Goal: Information Seeking & Learning: Learn about a topic

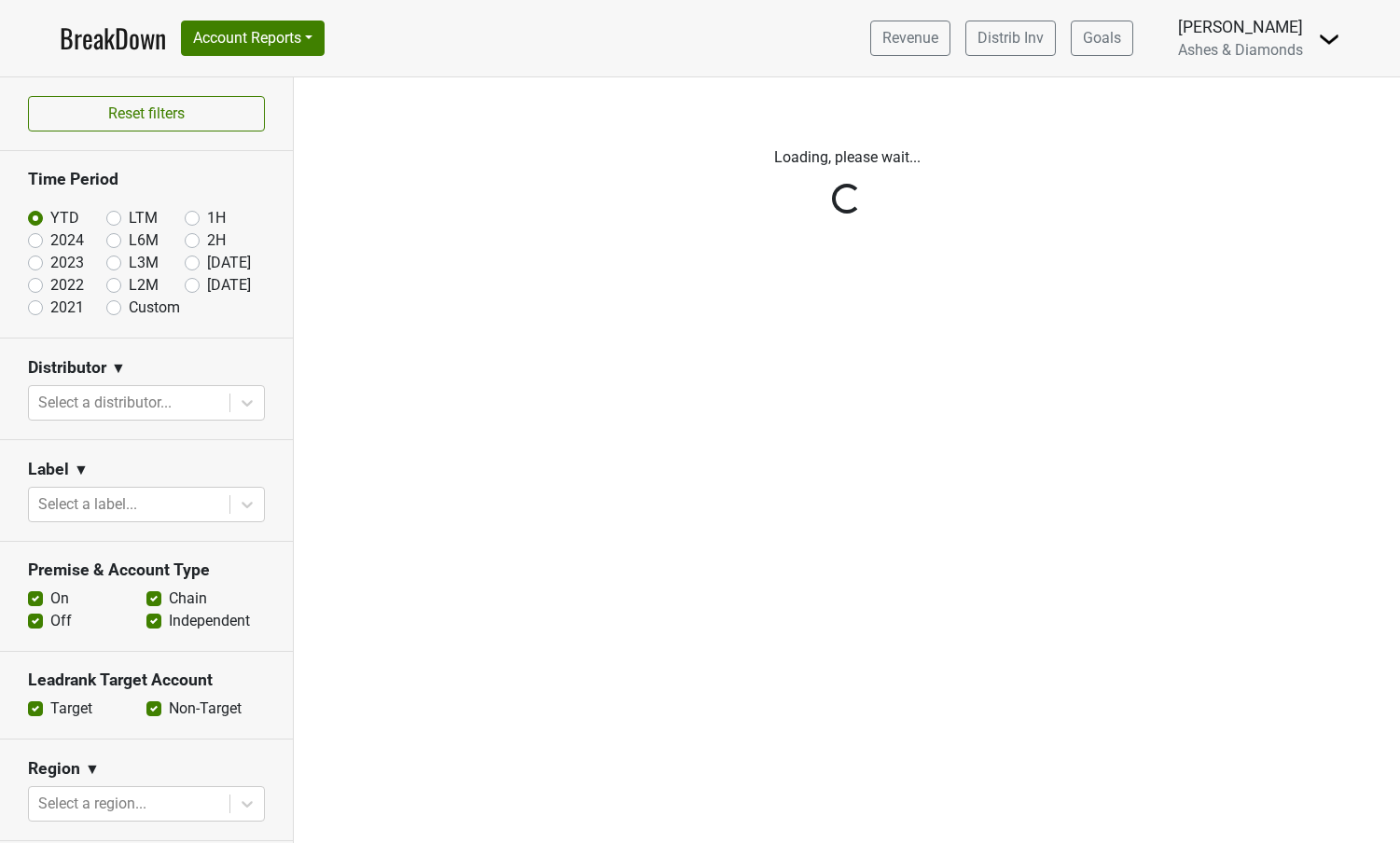
click at [207, 283] on label "[DATE]" at bounding box center [229, 286] width 44 height 22
click at [199, 283] on input "[DATE]" at bounding box center [222, 284] width 75 height 19
radio input "true"
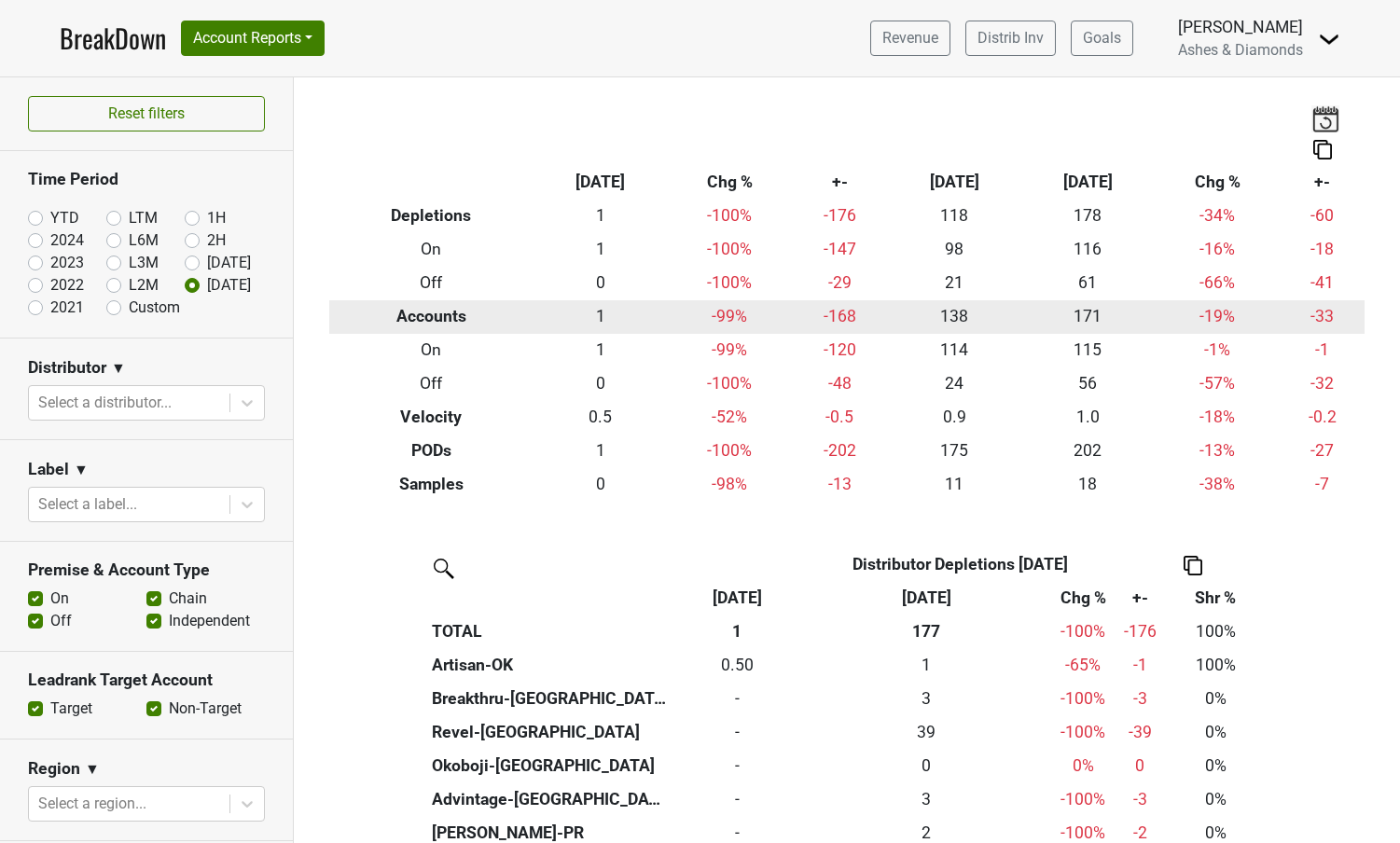
scroll to position [6, 0]
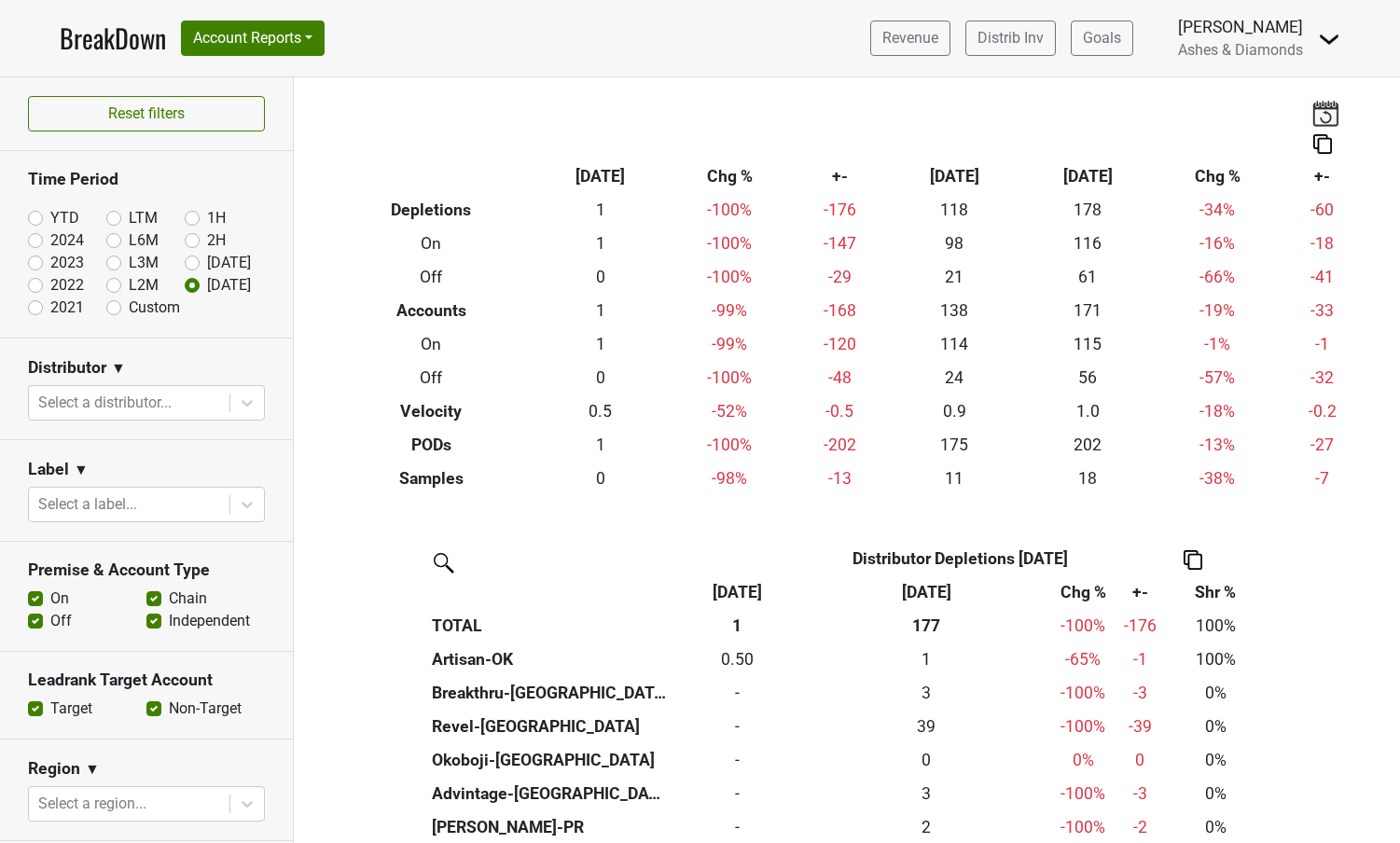
click at [50, 215] on label "YTD" at bounding box center [64, 218] width 29 height 22
click at [37, 215] on input "YTD" at bounding box center [65, 217] width 75 height 19
radio input "true"
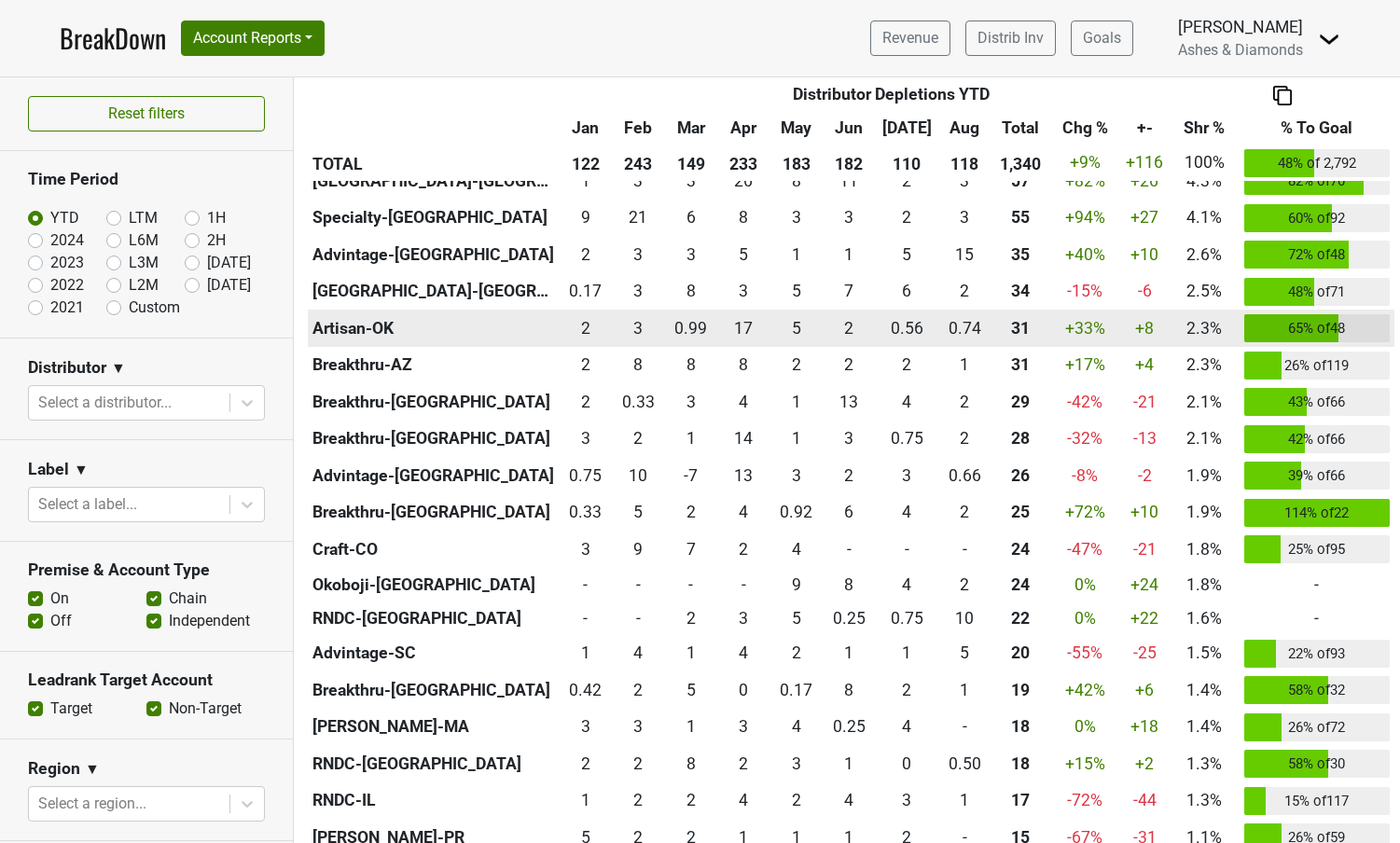
scroll to position [716, 0]
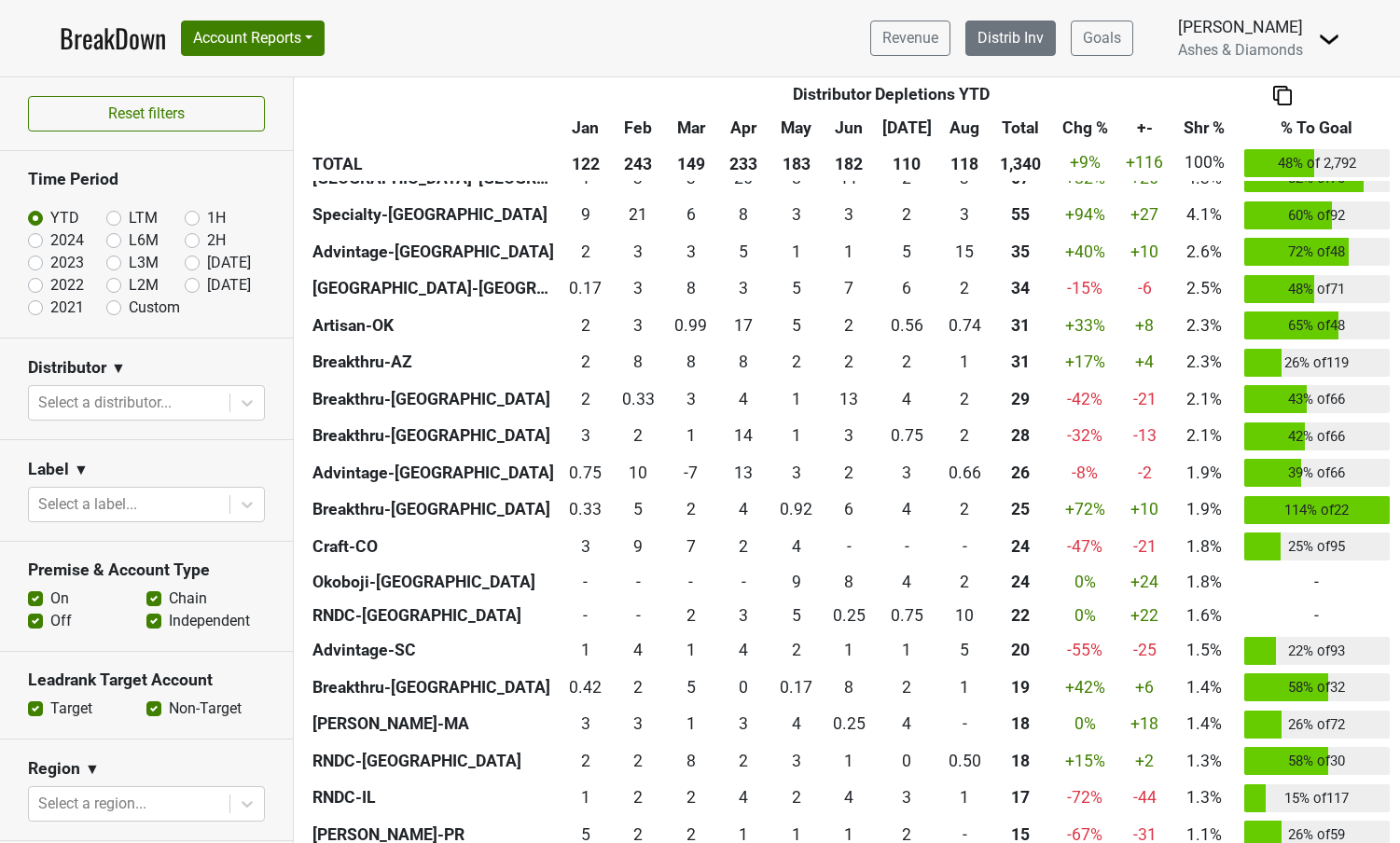
click at [1024, 32] on link "Distrib Inv" at bounding box center [1010, 38] width 91 height 35
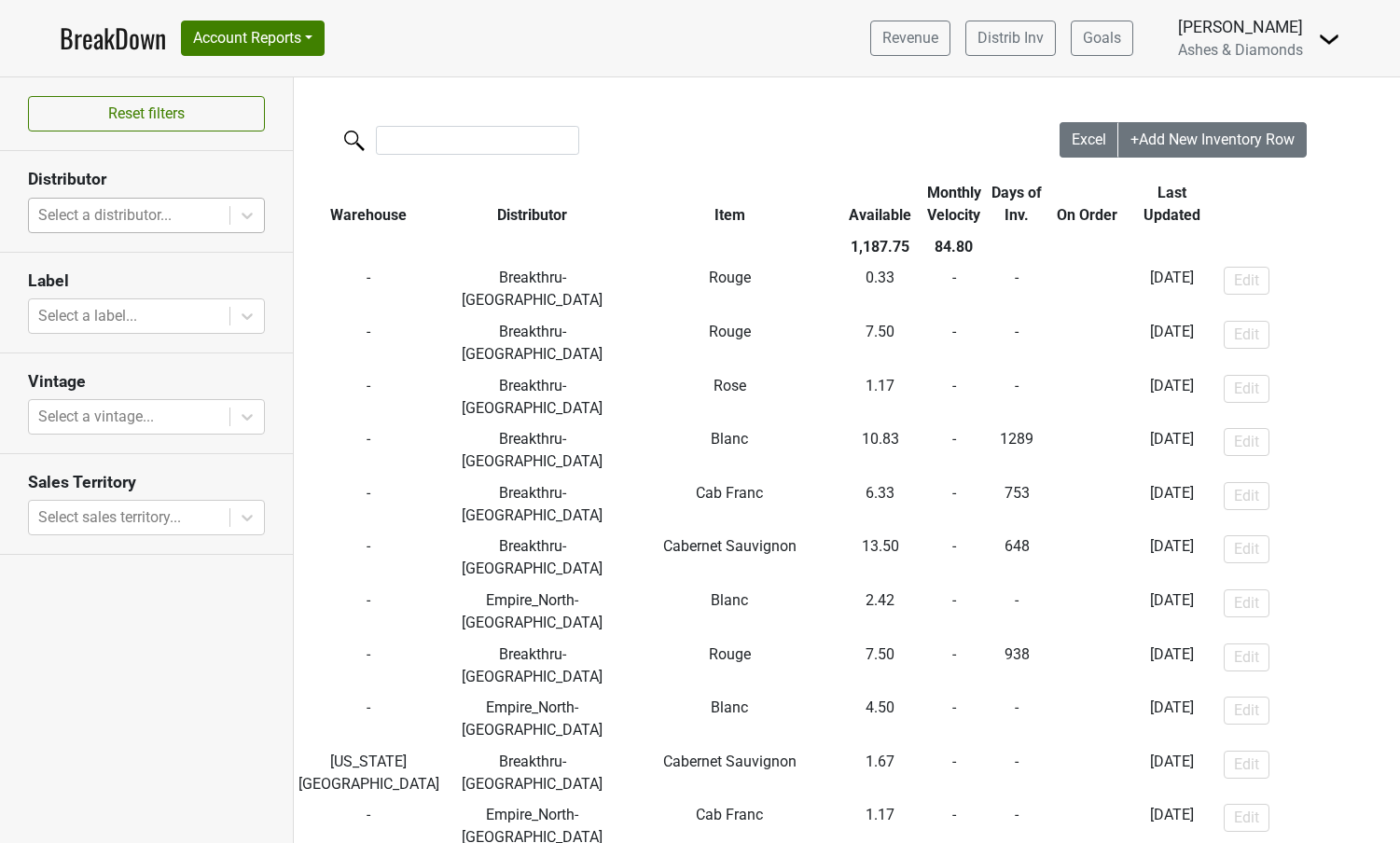
click at [226, 211] on div "Select a distributor..." at bounding box center [129, 216] width 201 height 34
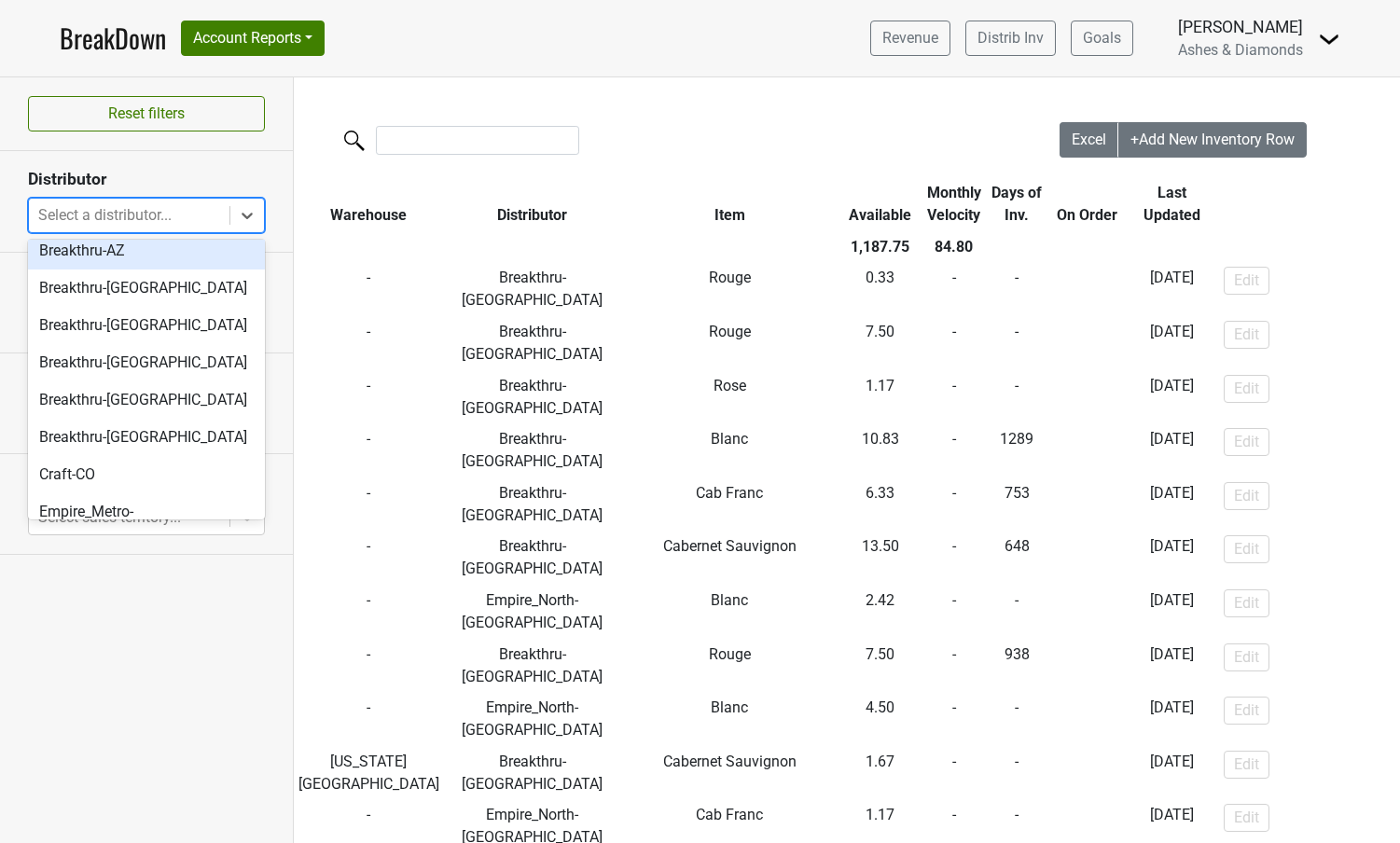
scroll to position [226, 0]
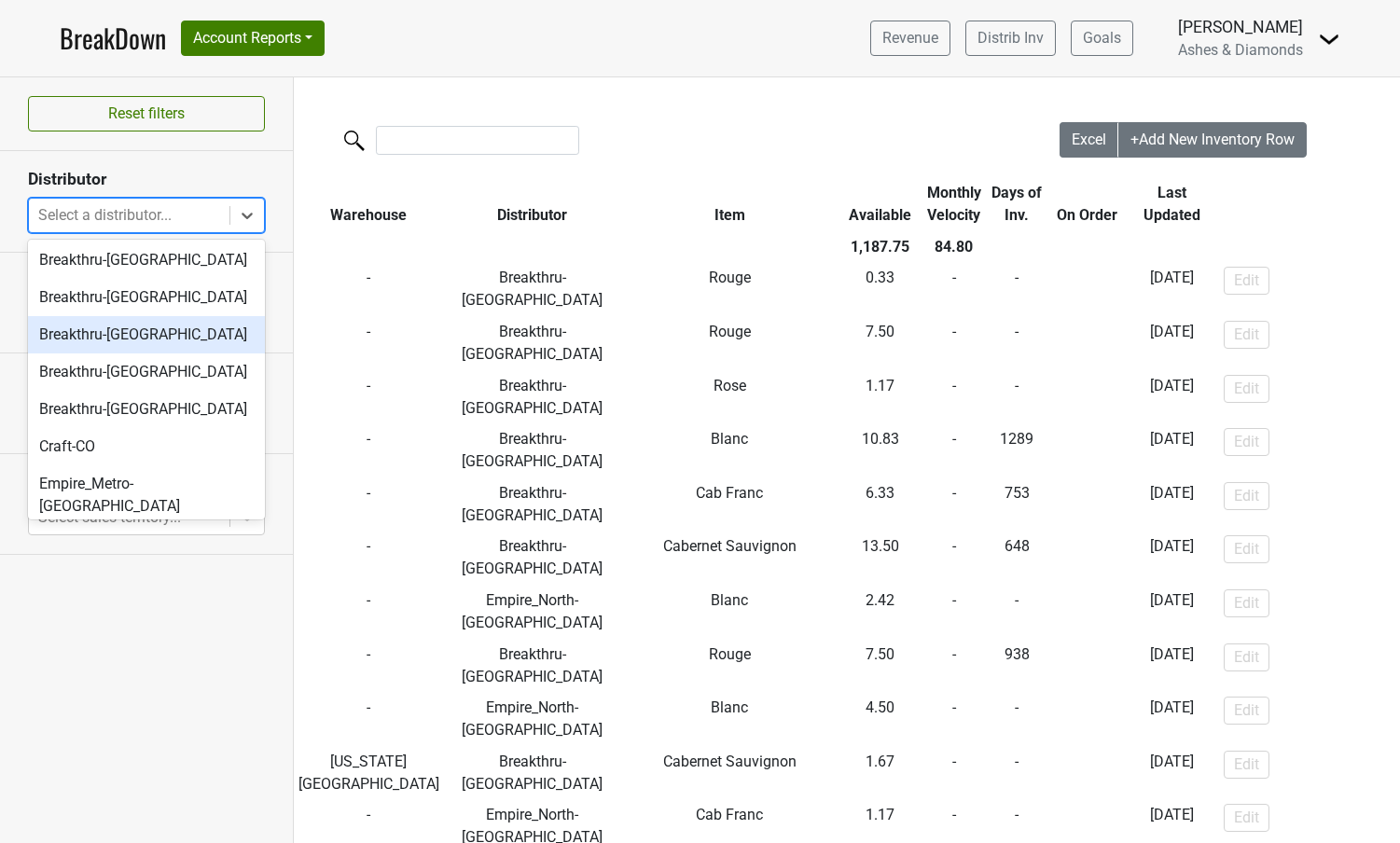
click at [102, 339] on div "Breakthru-MO" at bounding box center [147, 334] width 237 height 37
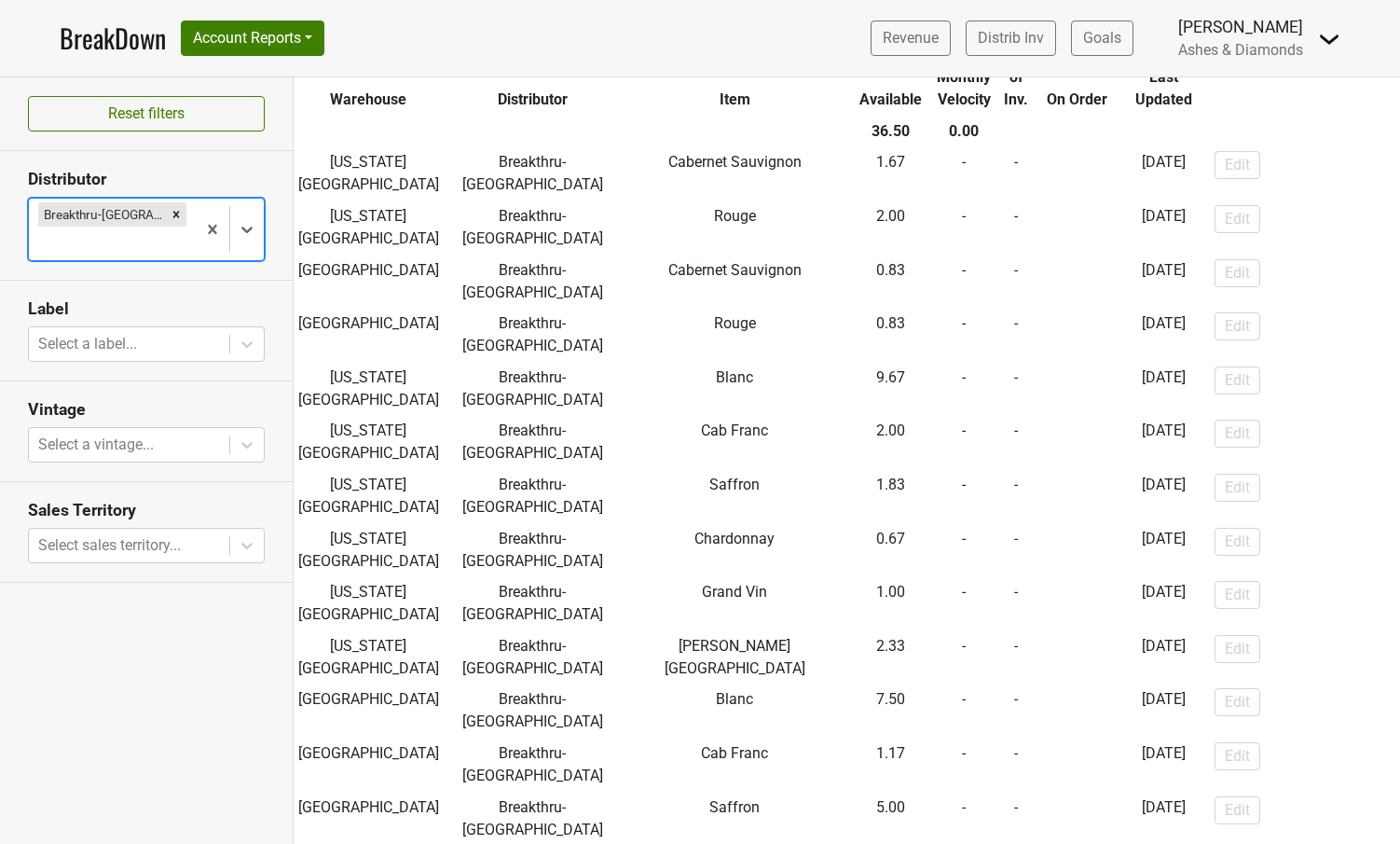
scroll to position [137, 0]
click at [166, 204] on div "Remove Breakthru-MO" at bounding box center [176, 215] width 21 height 24
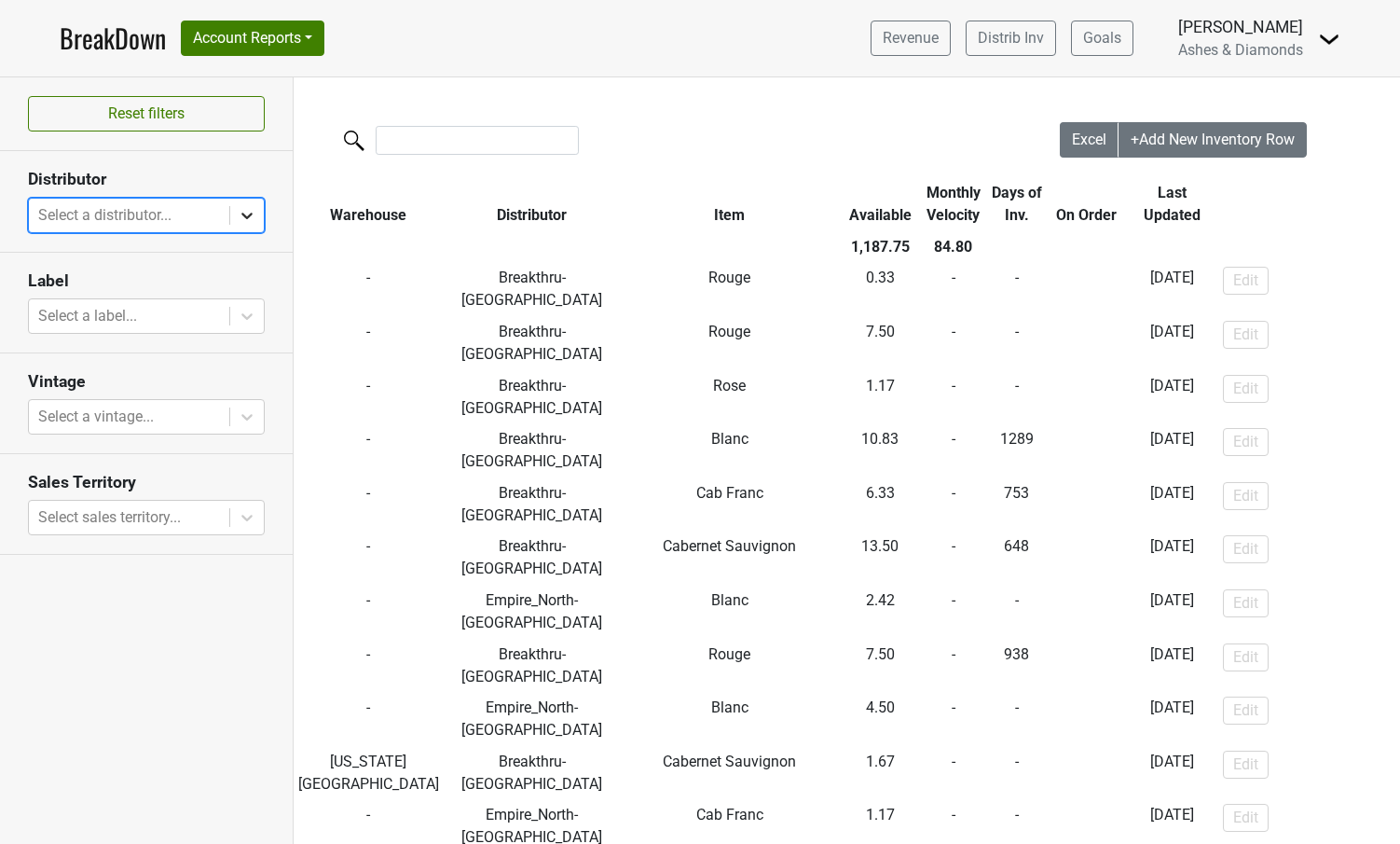
click at [240, 211] on icon at bounding box center [247, 216] width 19 height 19
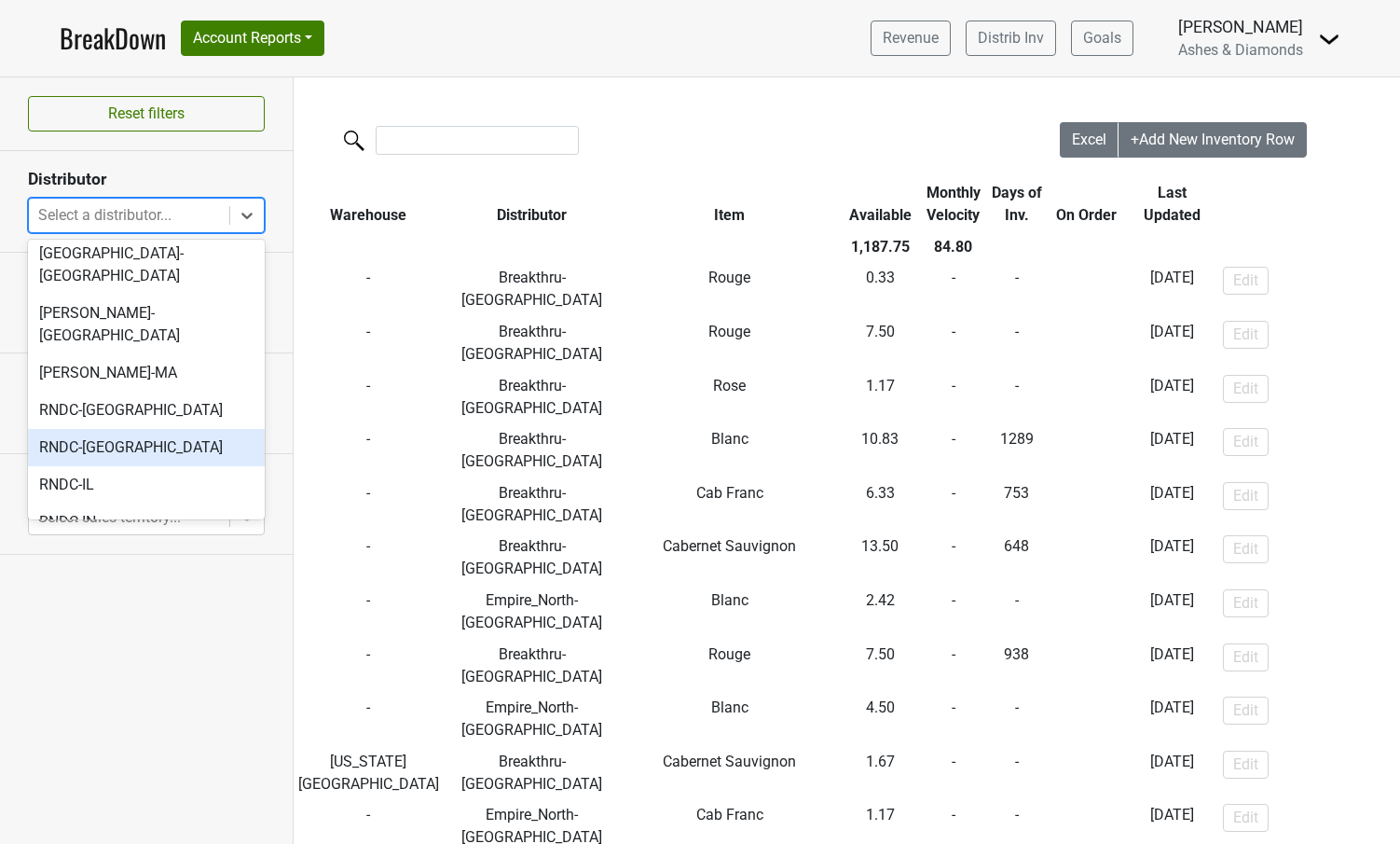
scroll to position [621, 0]
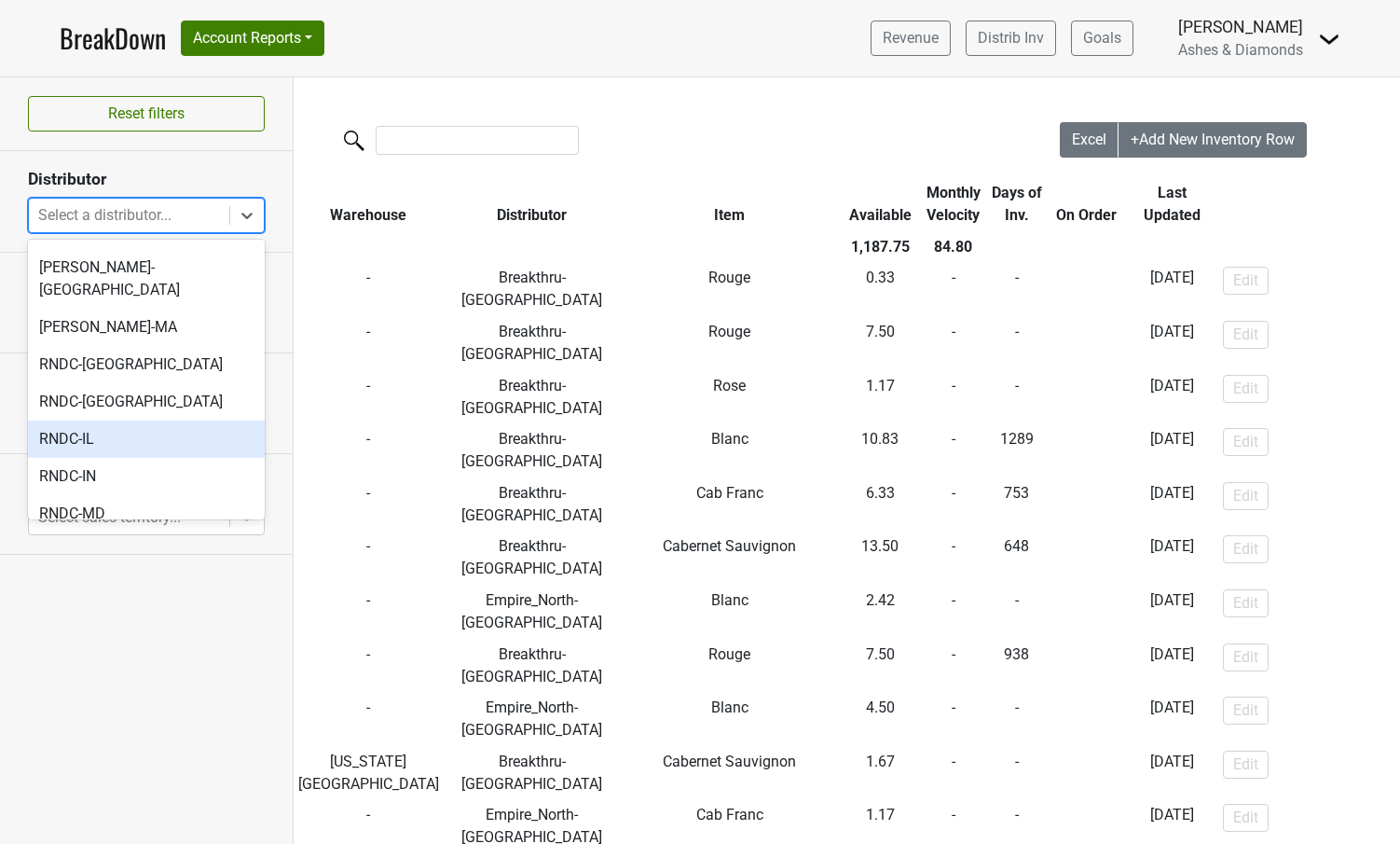
click at [170, 420] on div "RNDC-IL" at bounding box center [147, 439] width 237 height 37
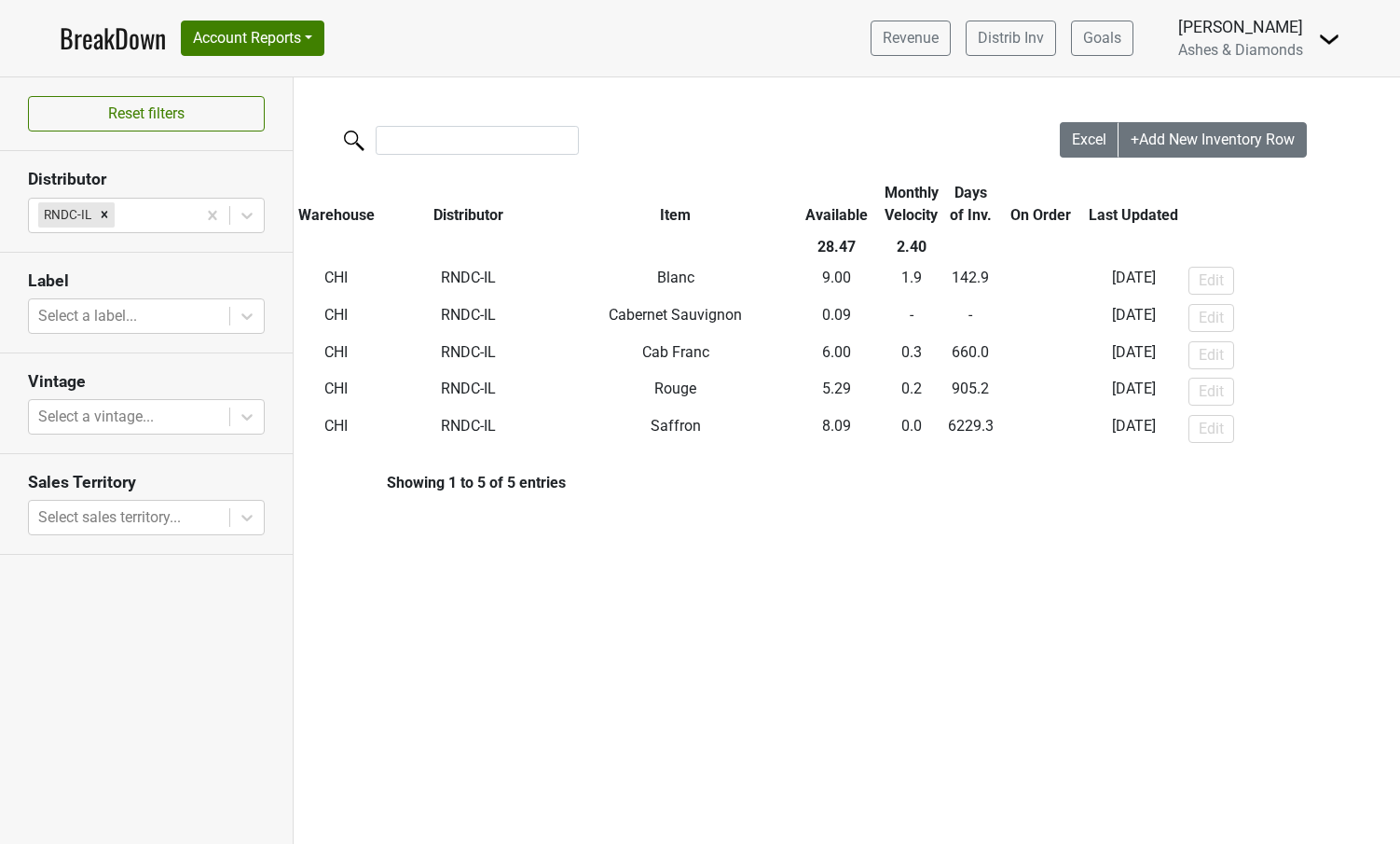
click at [119, 42] on link "BreakDown" at bounding box center [113, 38] width 106 height 39
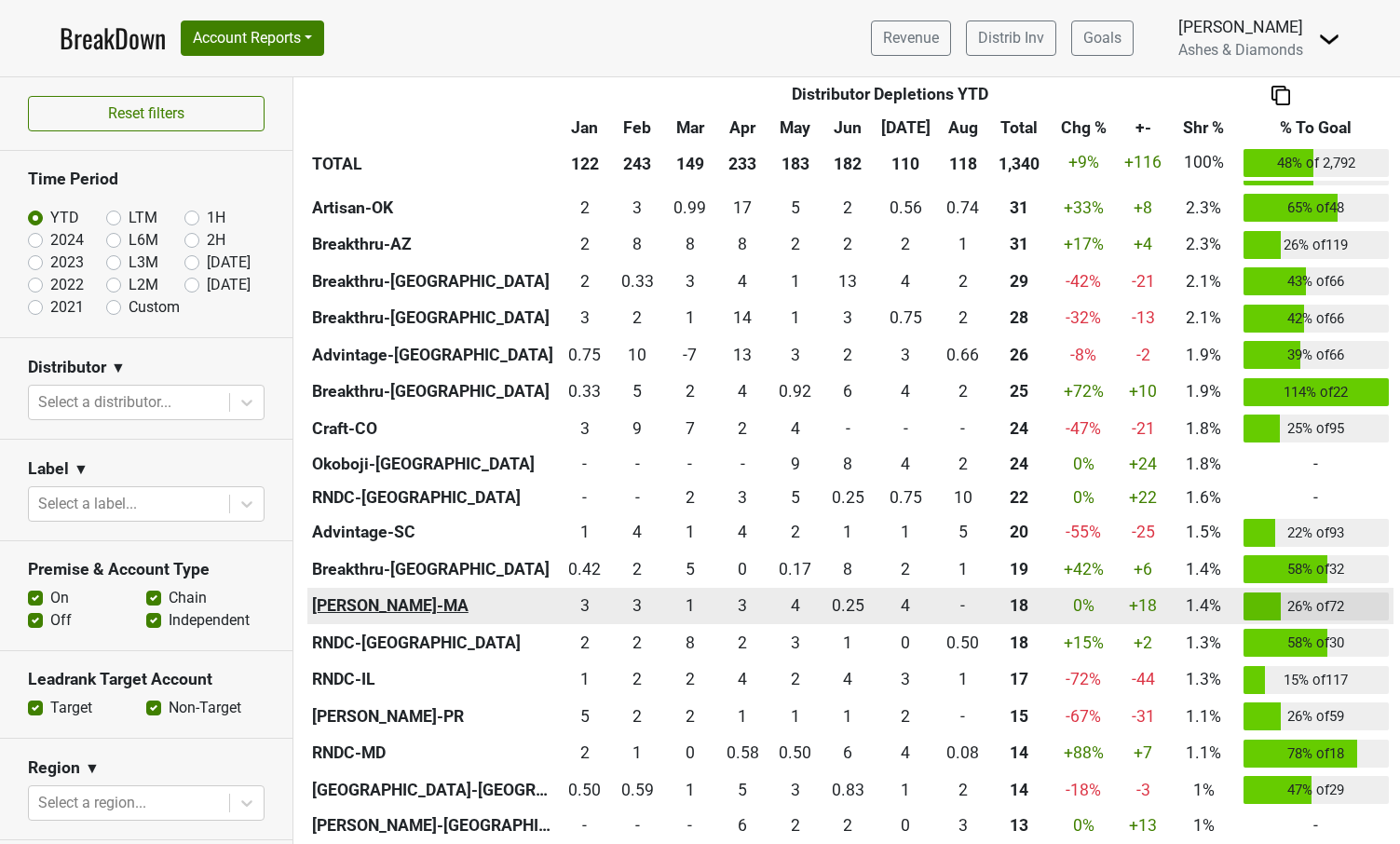
scroll to position [835, 0]
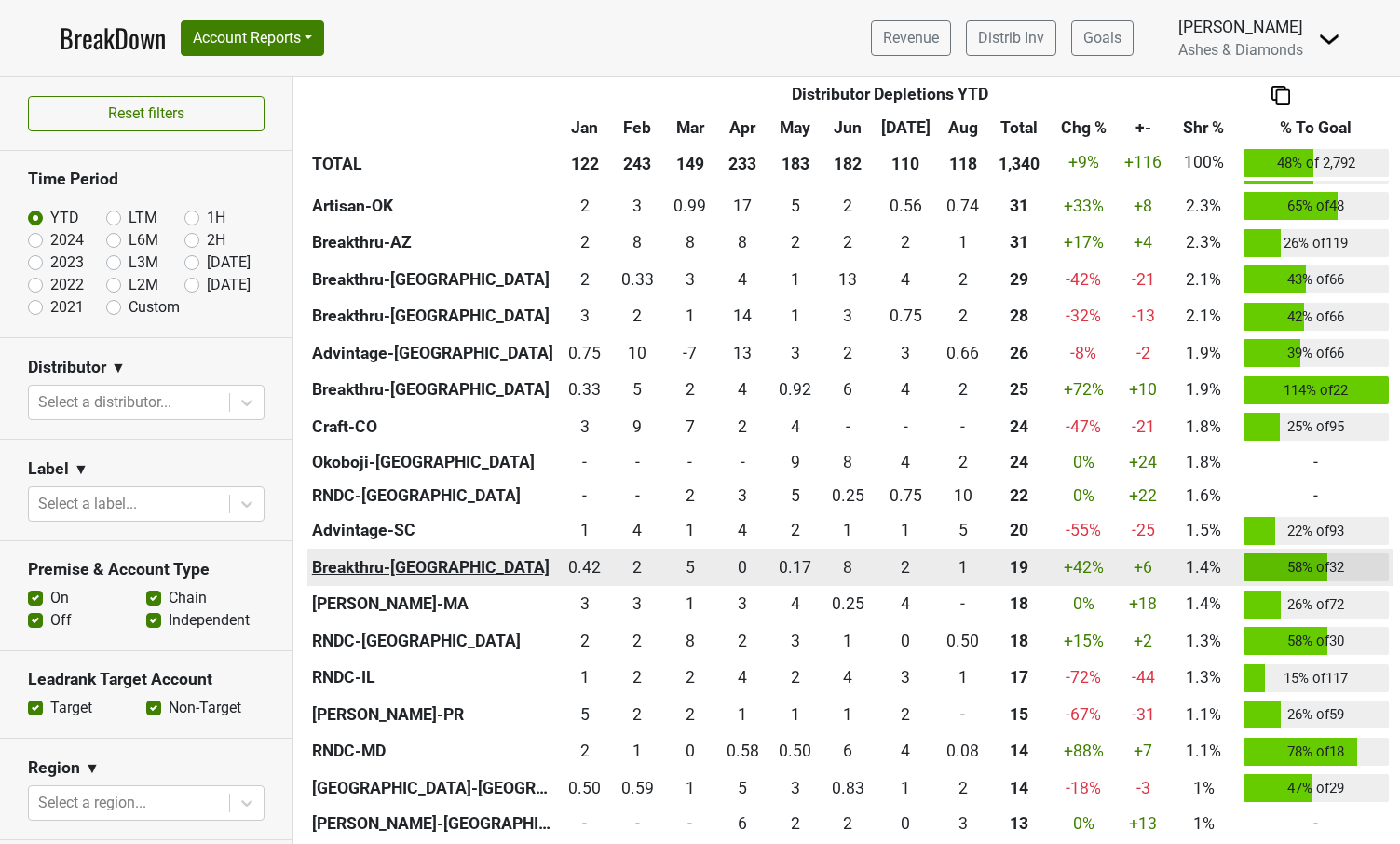
click at [389, 560] on th "Breakthru-[GEOGRAPHIC_DATA]" at bounding box center [433, 567] width 251 height 37
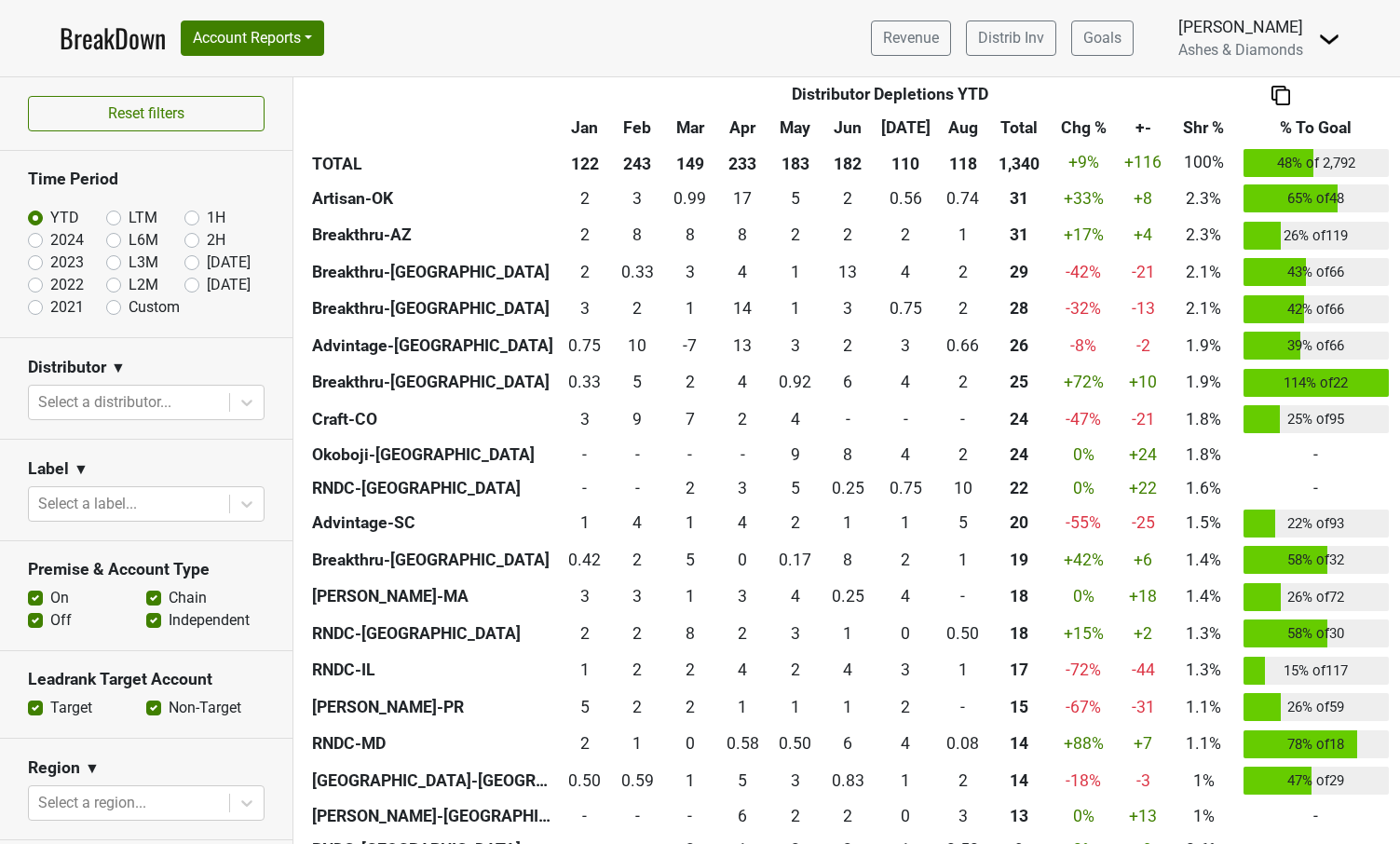
click at [207, 284] on label "[DATE]" at bounding box center [229, 285] width 44 height 22
click at [193, 284] on input "[DATE]" at bounding box center [222, 284] width 75 height 19
radio input "true"
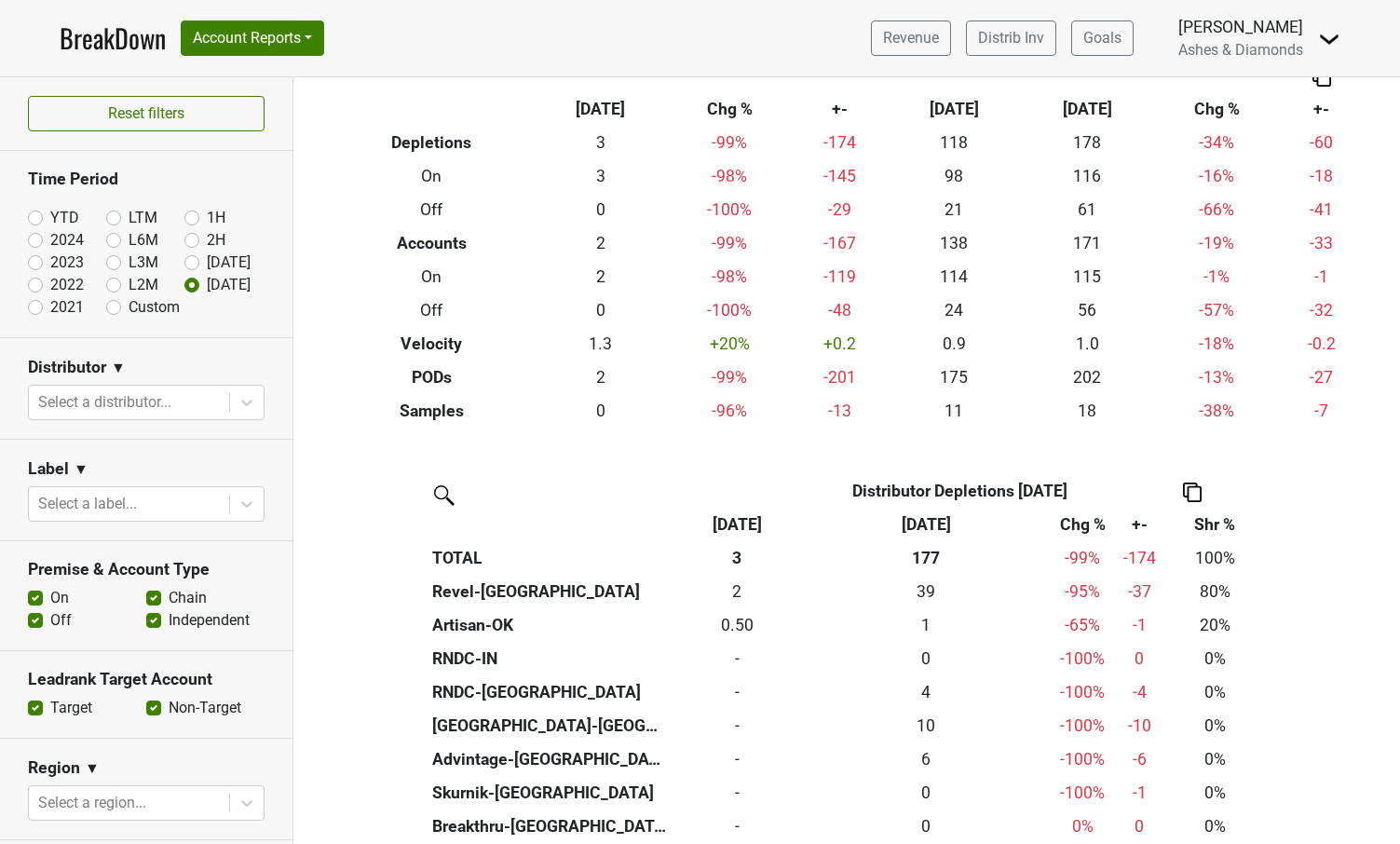
scroll to position [133, 0]
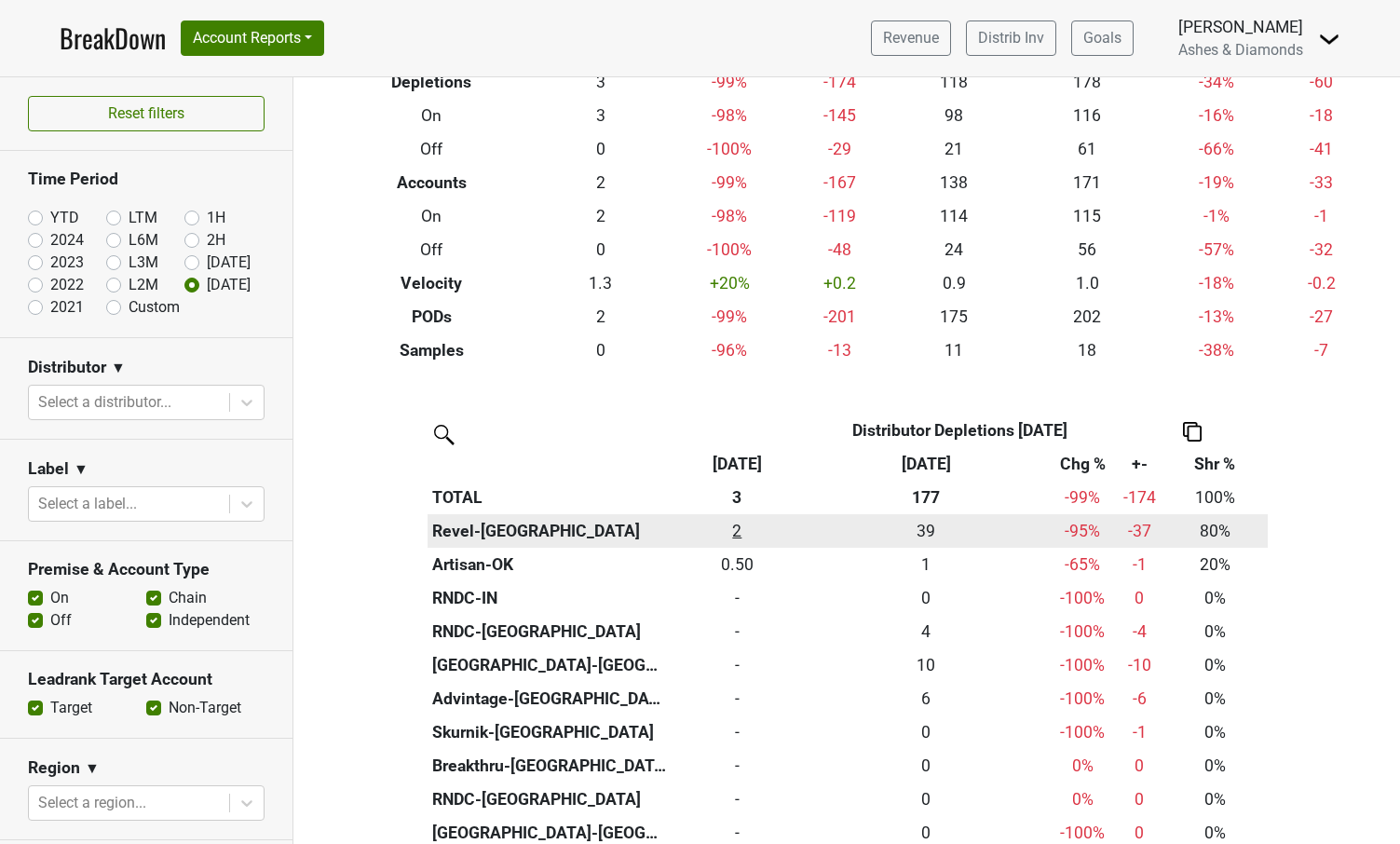
click at [738, 522] on div "2 2" at bounding box center [737, 531] width 124 height 24
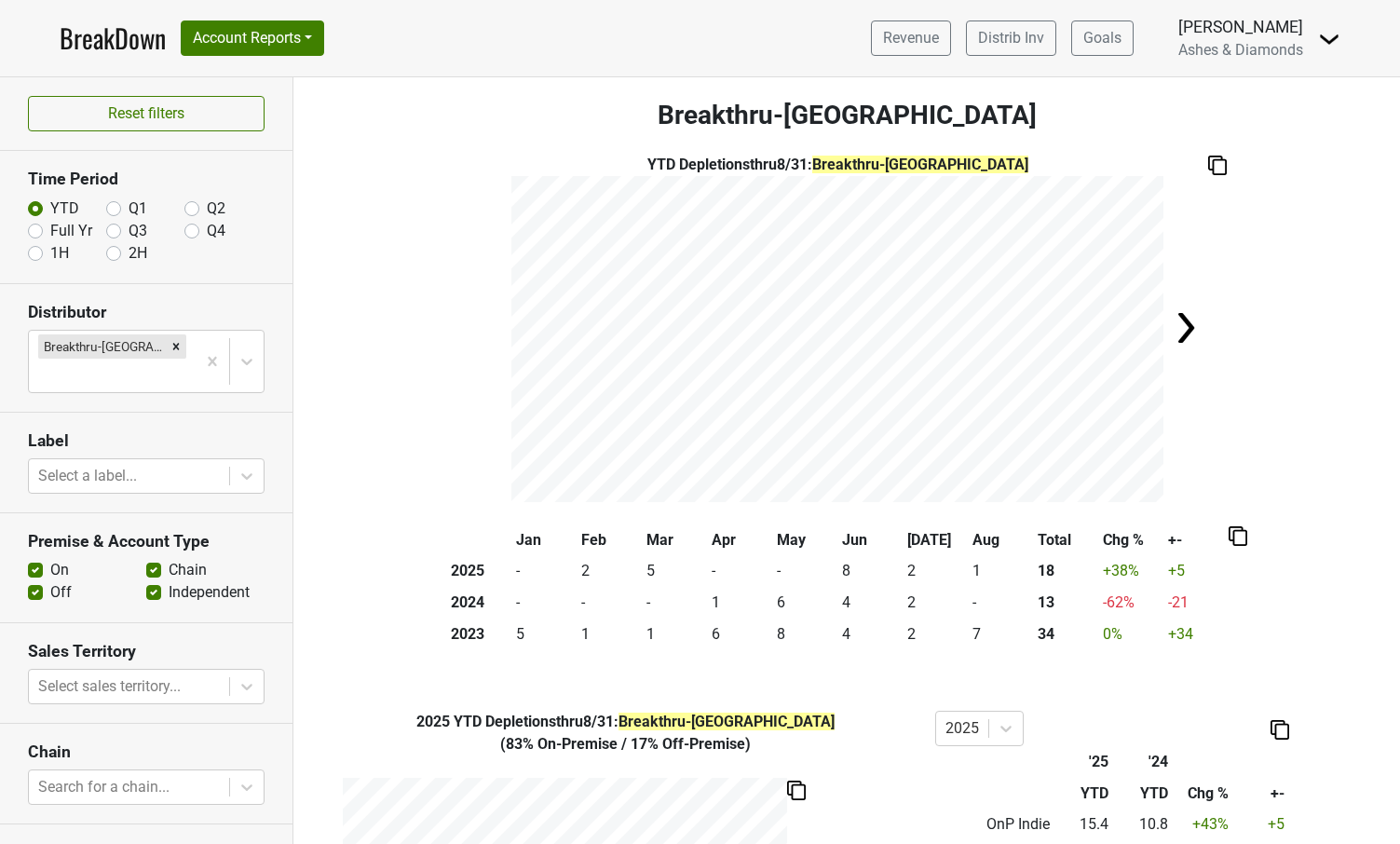
drag, startPoint x: 111, startPoint y: 205, endPoint x: 122, endPoint y: 207, distance: 11.2
click at [129, 205] on label "Q1" at bounding box center [138, 209] width 19 height 22
click at [111, 205] on input "Q1" at bounding box center [114, 207] width 15 height 19
radio input "true"
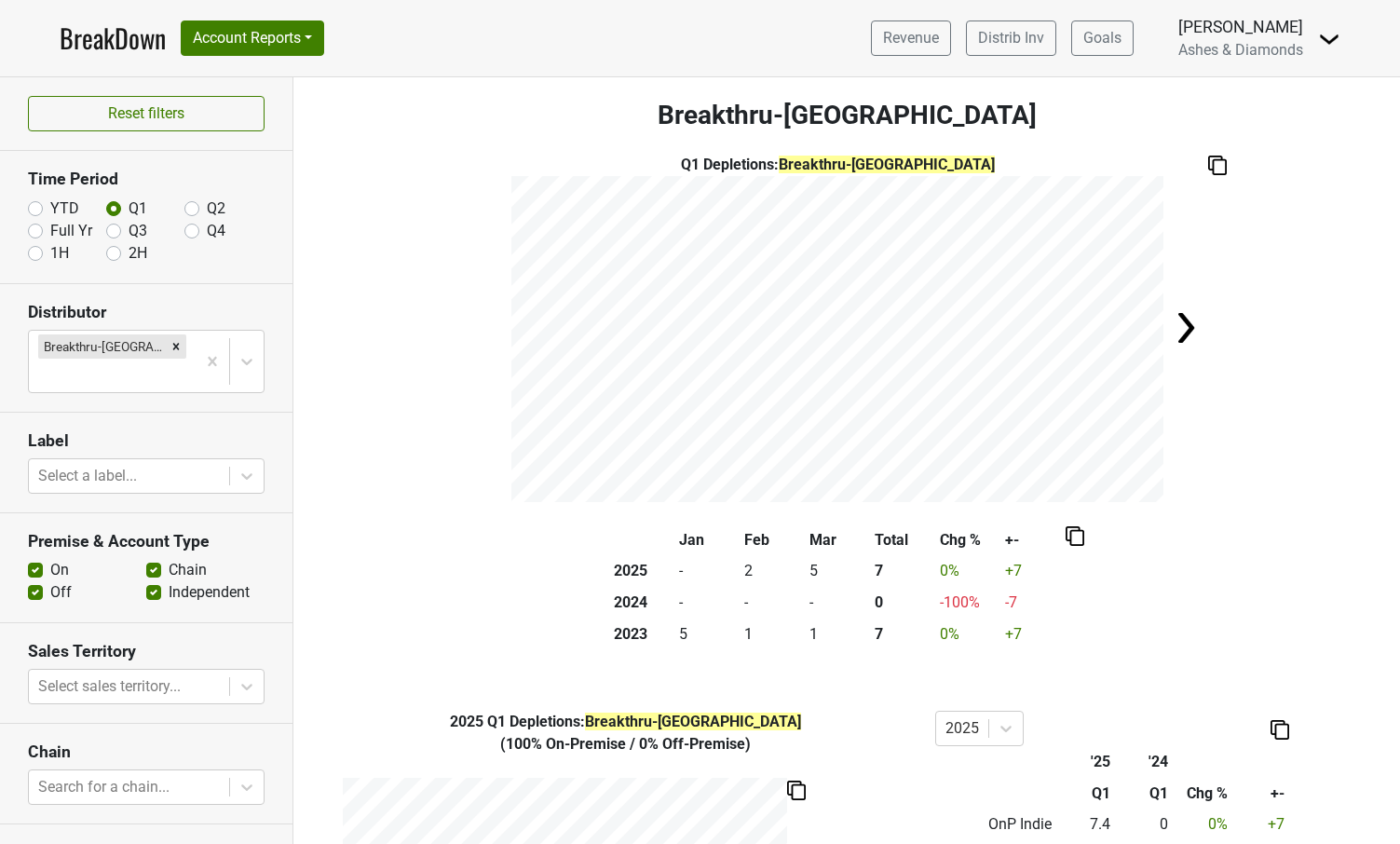
click at [83, 35] on link "BreakDown" at bounding box center [113, 38] width 106 height 39
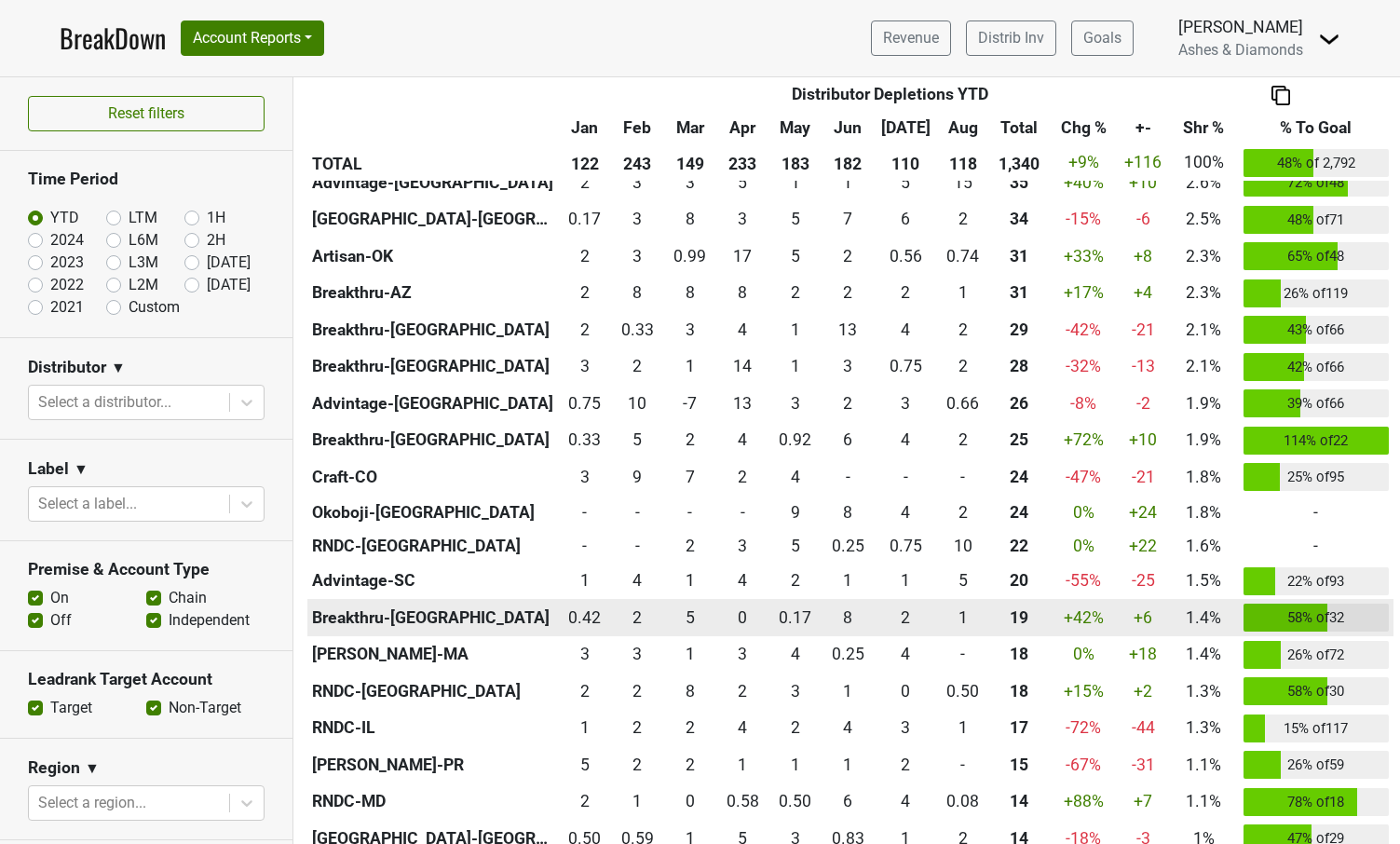
scroll to position [785, 0]
click at [967, 608] on div "1 1" at bounding box center [963, 616] width 44 height 24
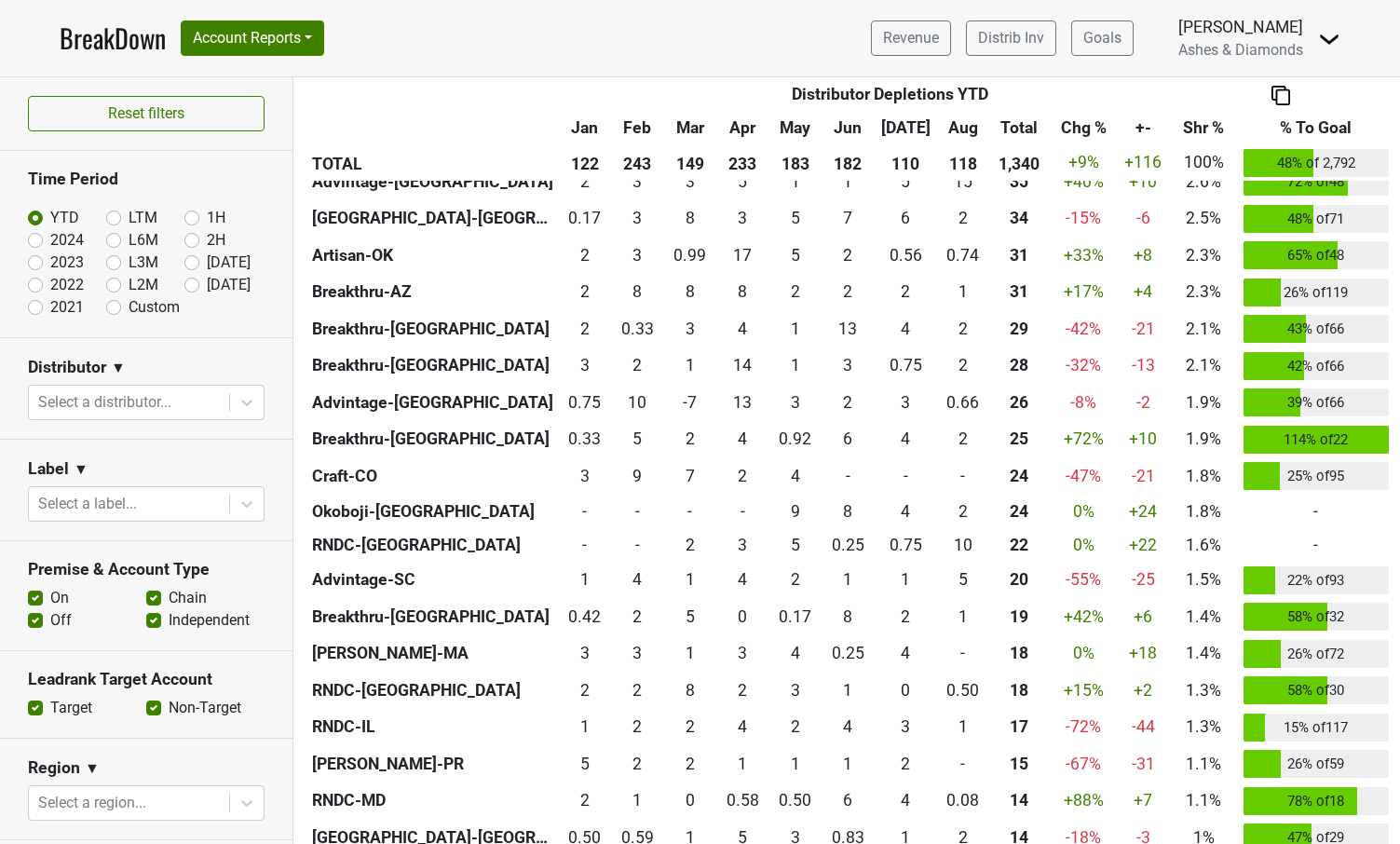
click at [141, 43] on link "BreakDown" at bounding box center [113, 38] width 106 height 39
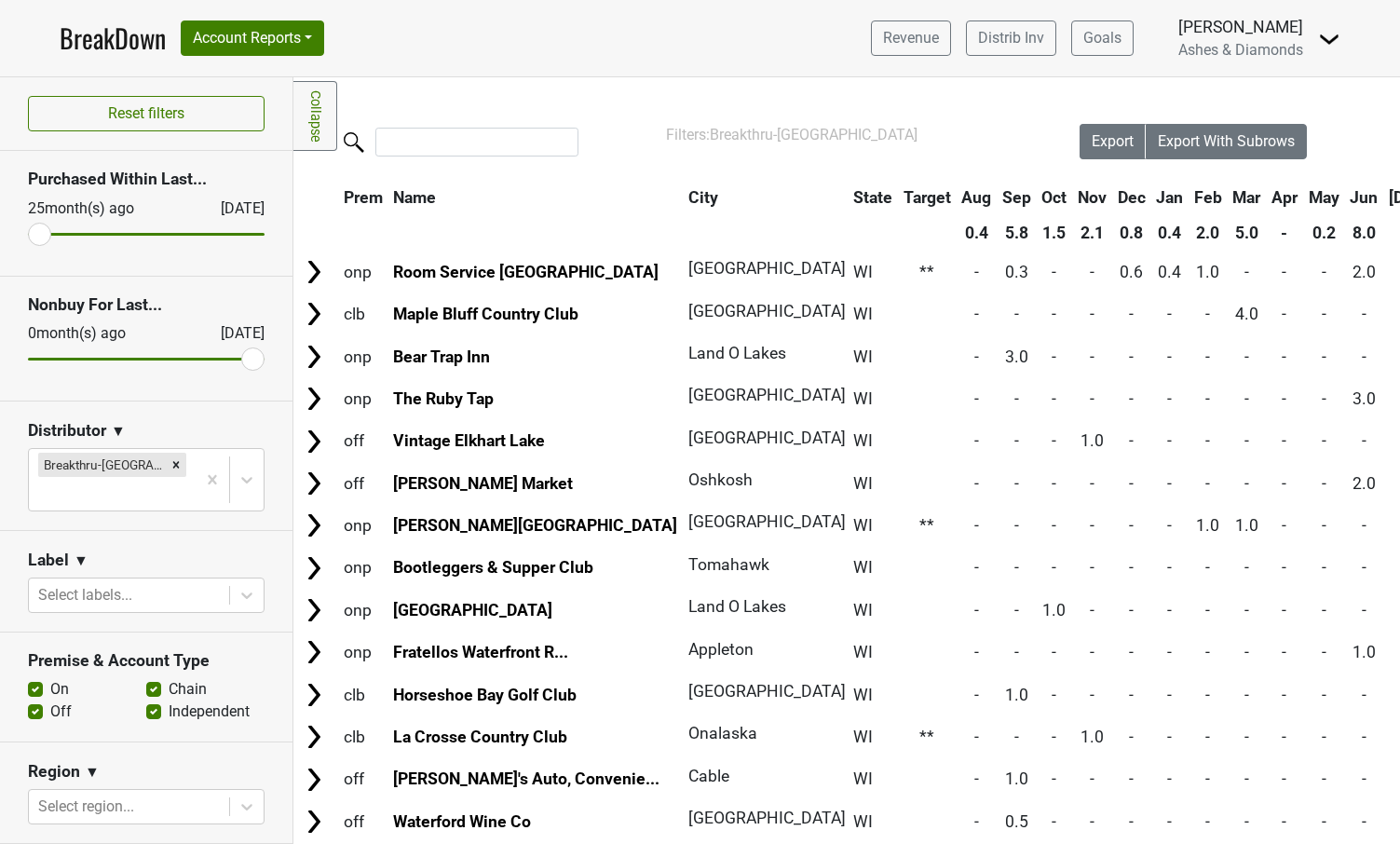
click at [115, 35] on link "BreakDown" at bounding box center [113, 38] width 106 height 39
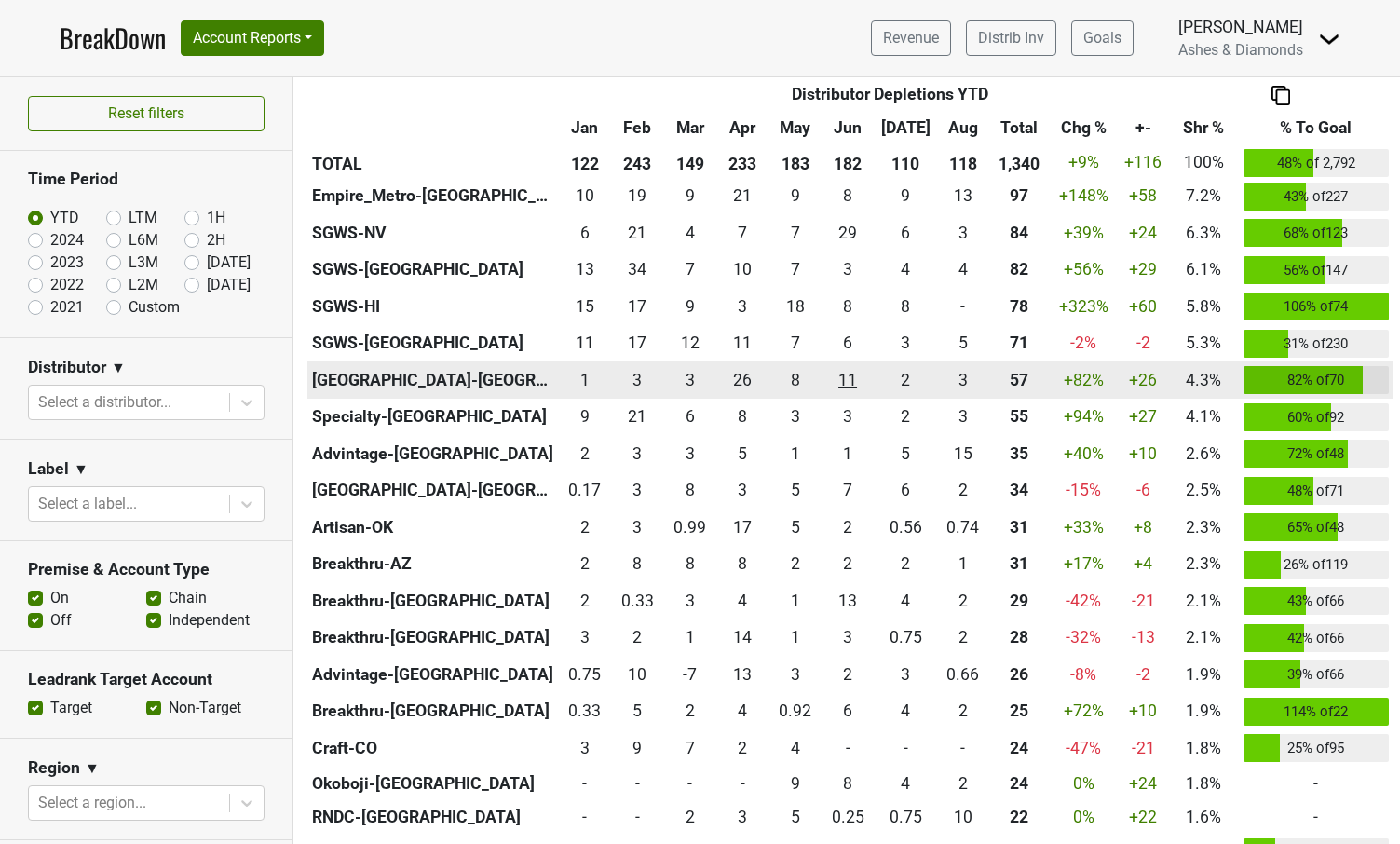
scroll to position [517, 0]
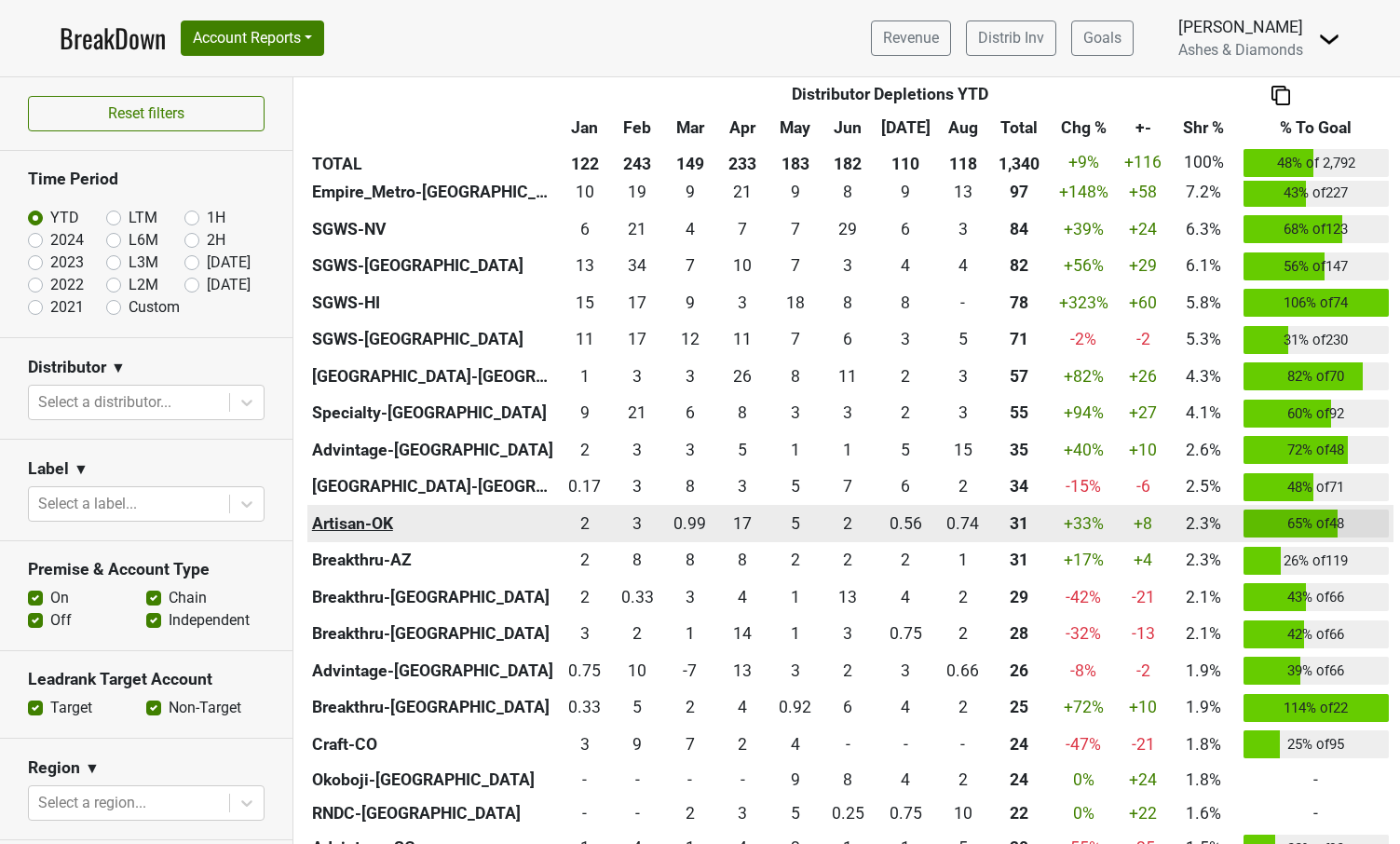
click at [377, 519] on th "Artisan-OK" at bounding box center [433, 523] width 251 height 37
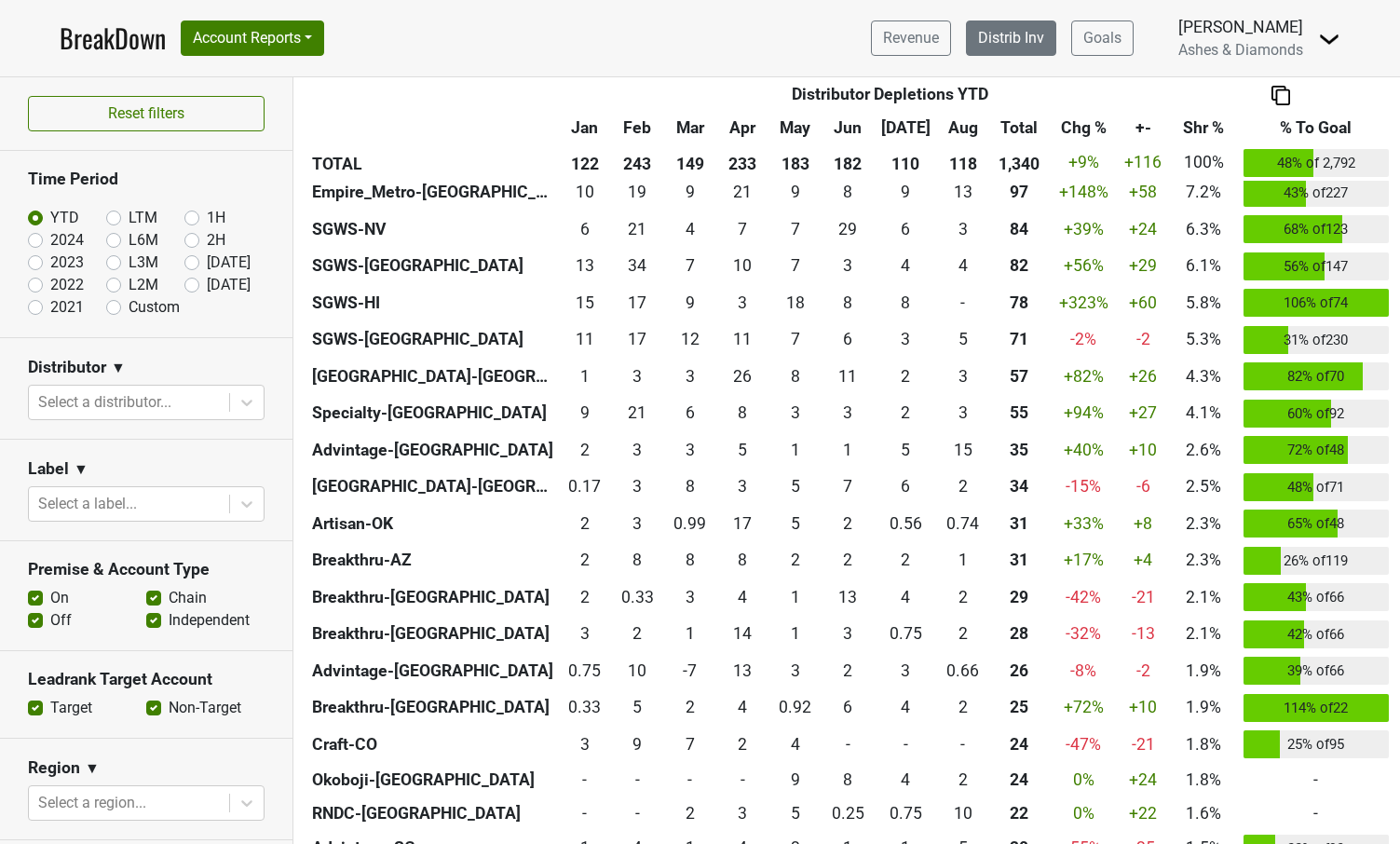
click at [998, 41] on link "Distrib Inv" at bounding box center [1010, 38] width 90 height 35
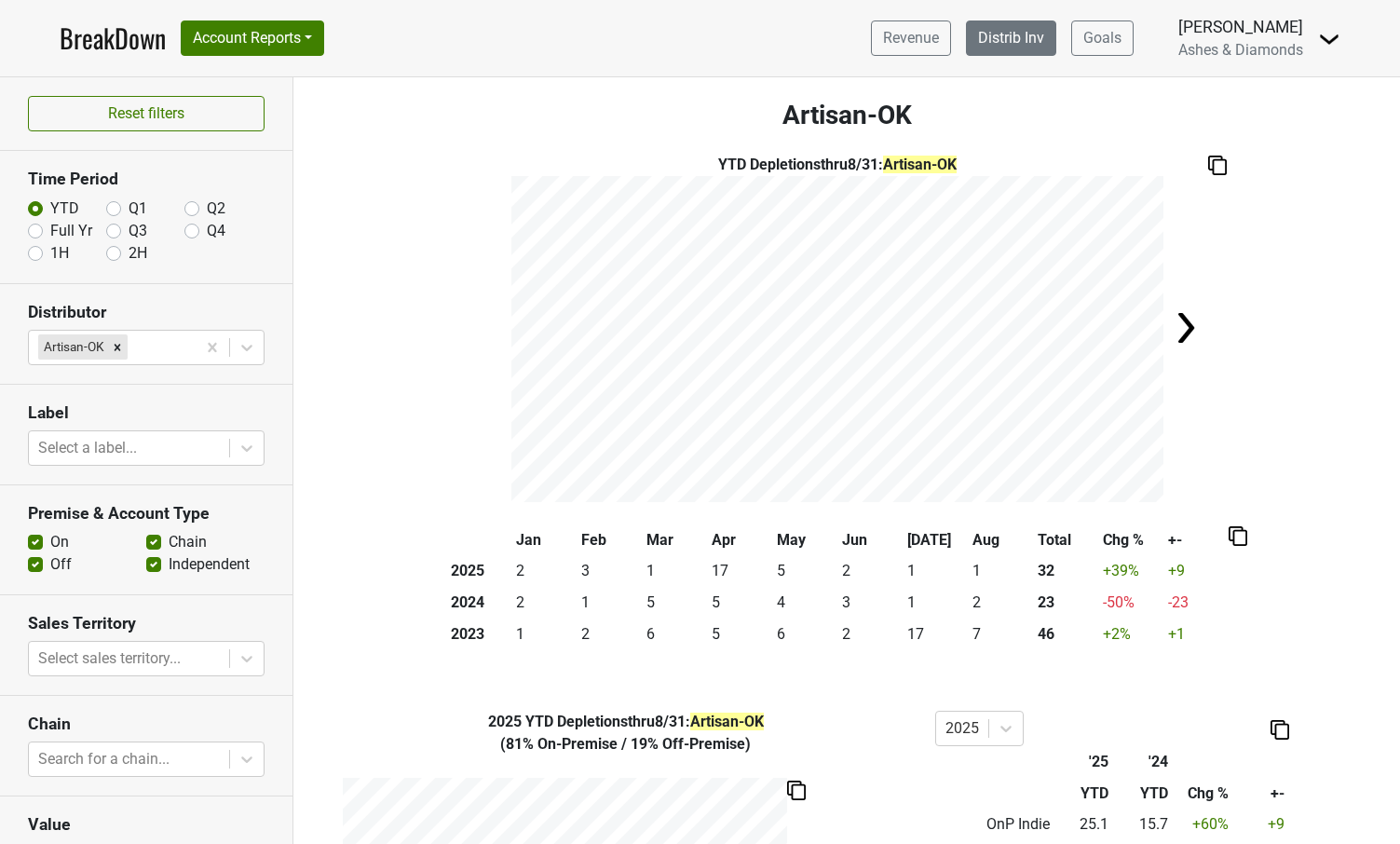
click at [995, 36] on link "Distrib Inv" at bounding box center [1010, 38] width 90 height 35
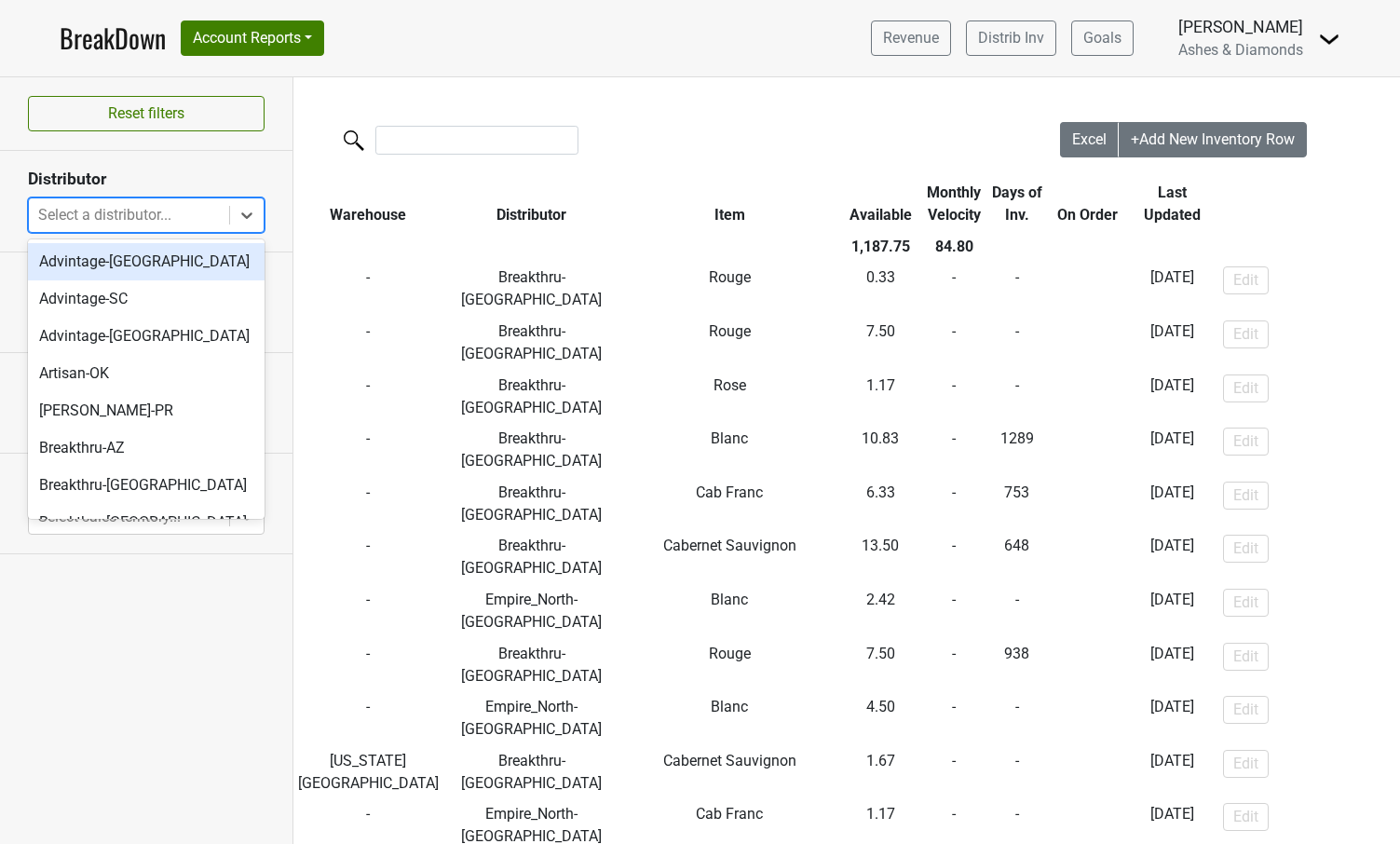
click at [209, 219] on div at bounding box center [129, 215] width 182 height 26
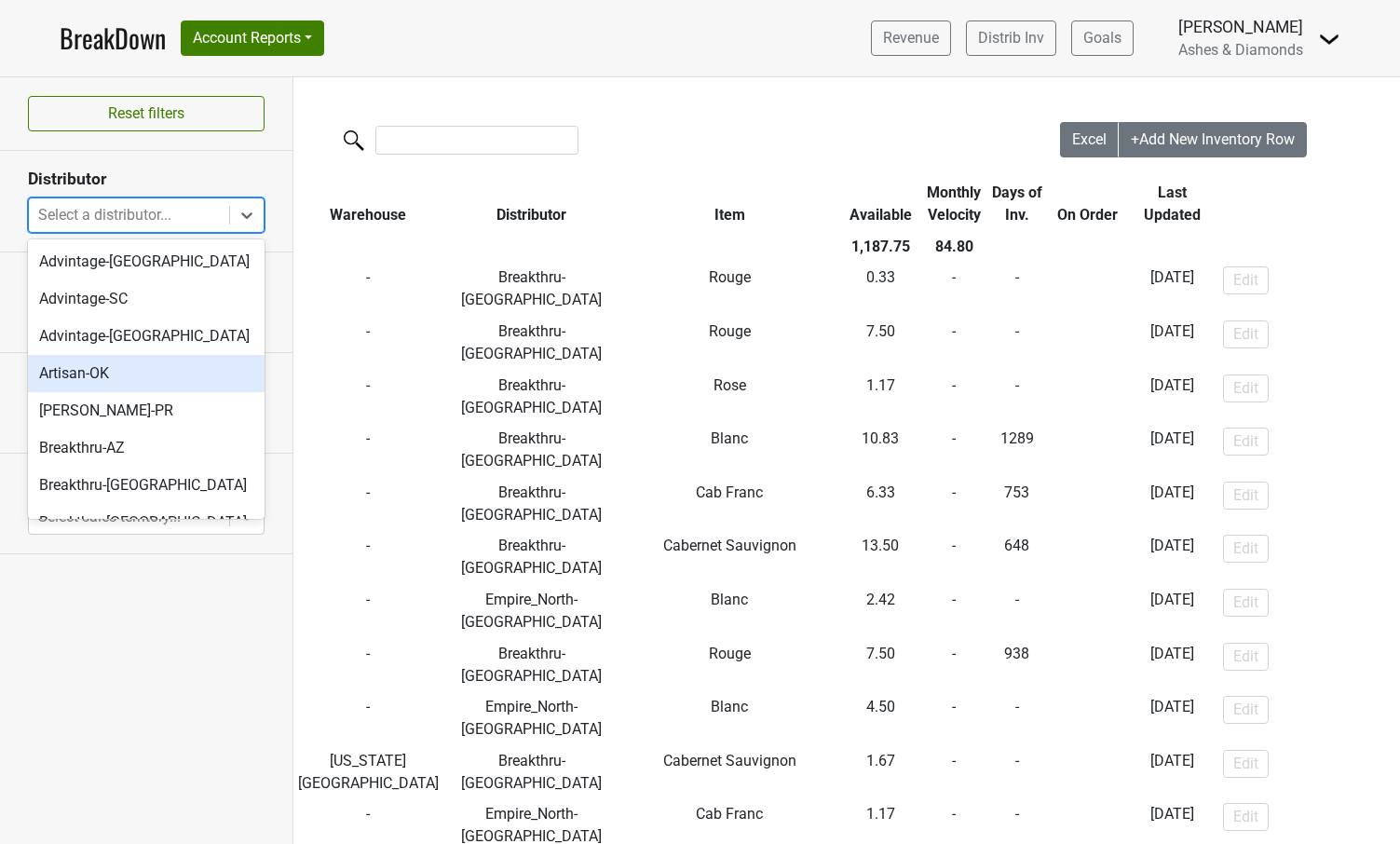
click at [123, 380] on div "Artisan-OK" at bounding box center [146, 373] width 237 height 37
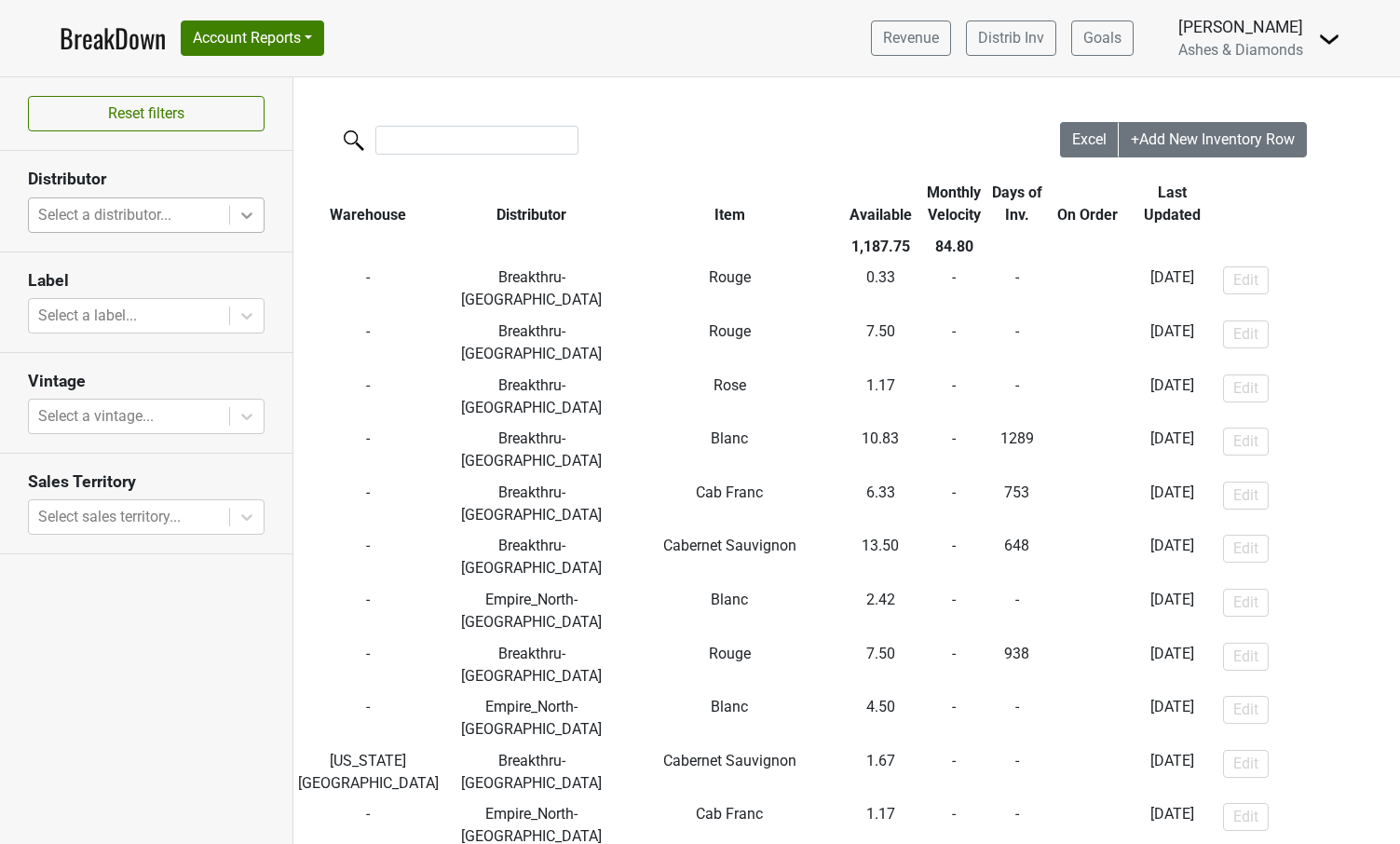
click at [248, 212] on icon at bounding box center [247, 215] width 19 height 19
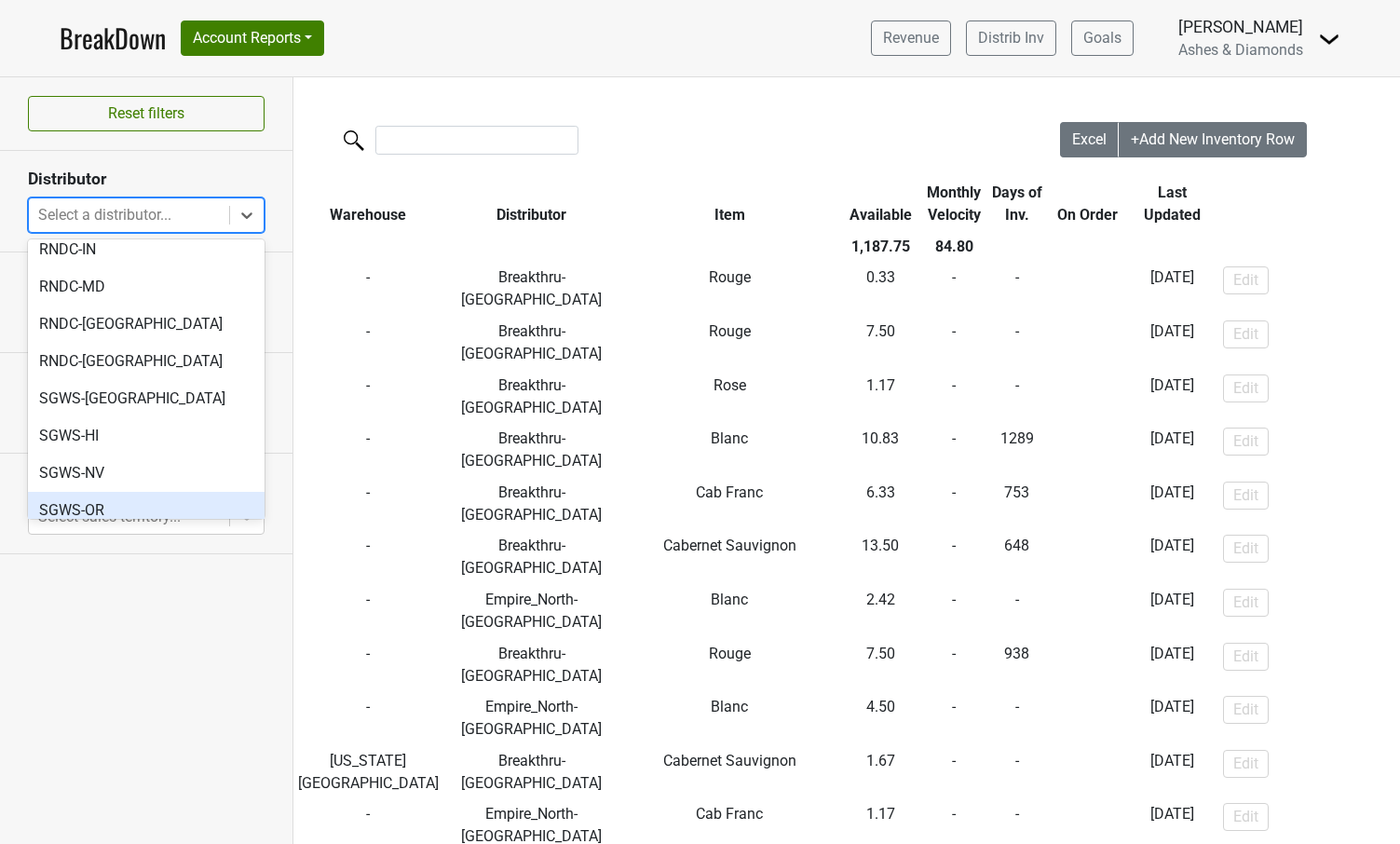
scroll to position [846, 0]
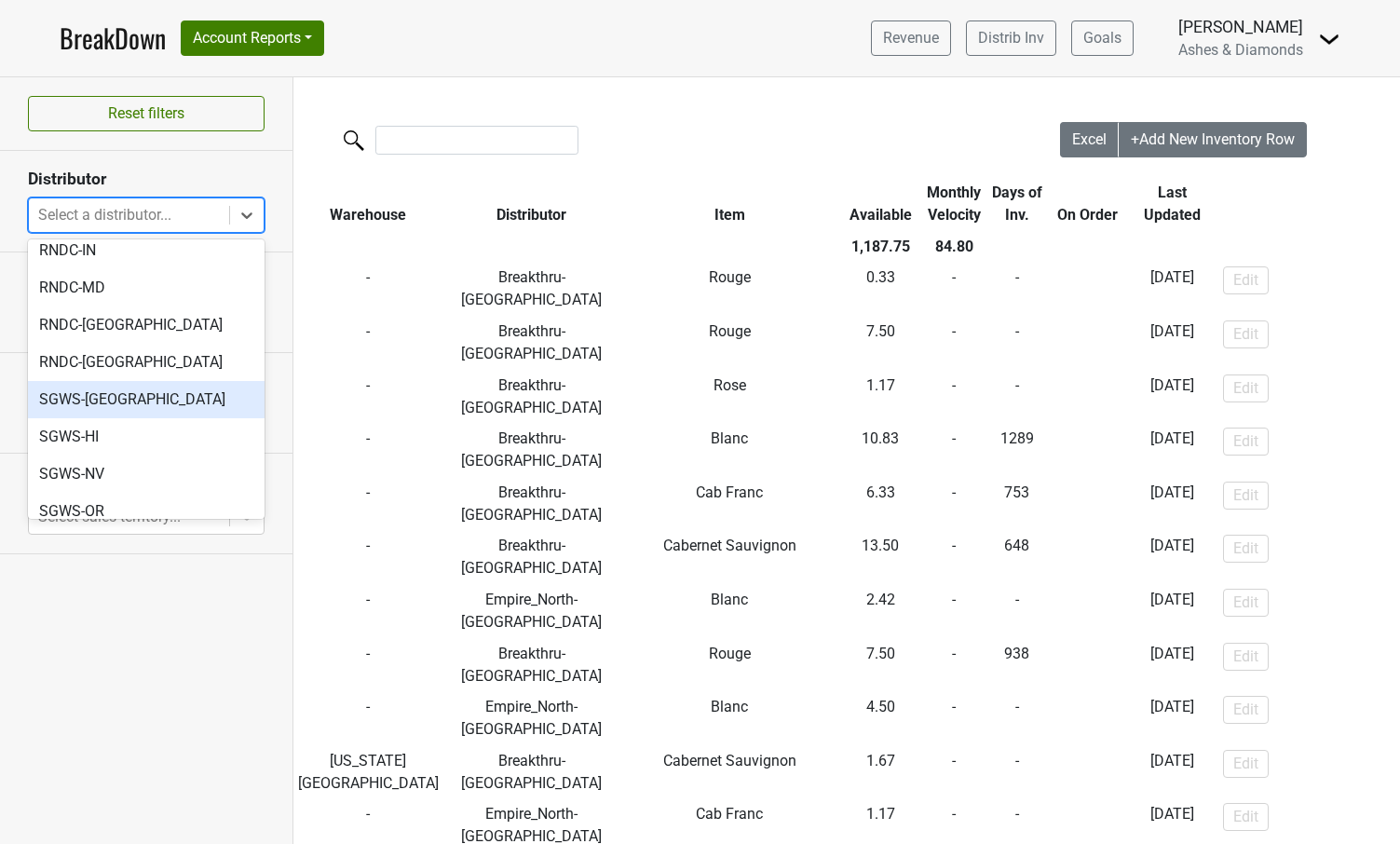
click at [135, 380] on div "SGWS-[GEOGRAPHIC_DATA]" at bounding box center [146, 399] width 237 height 37
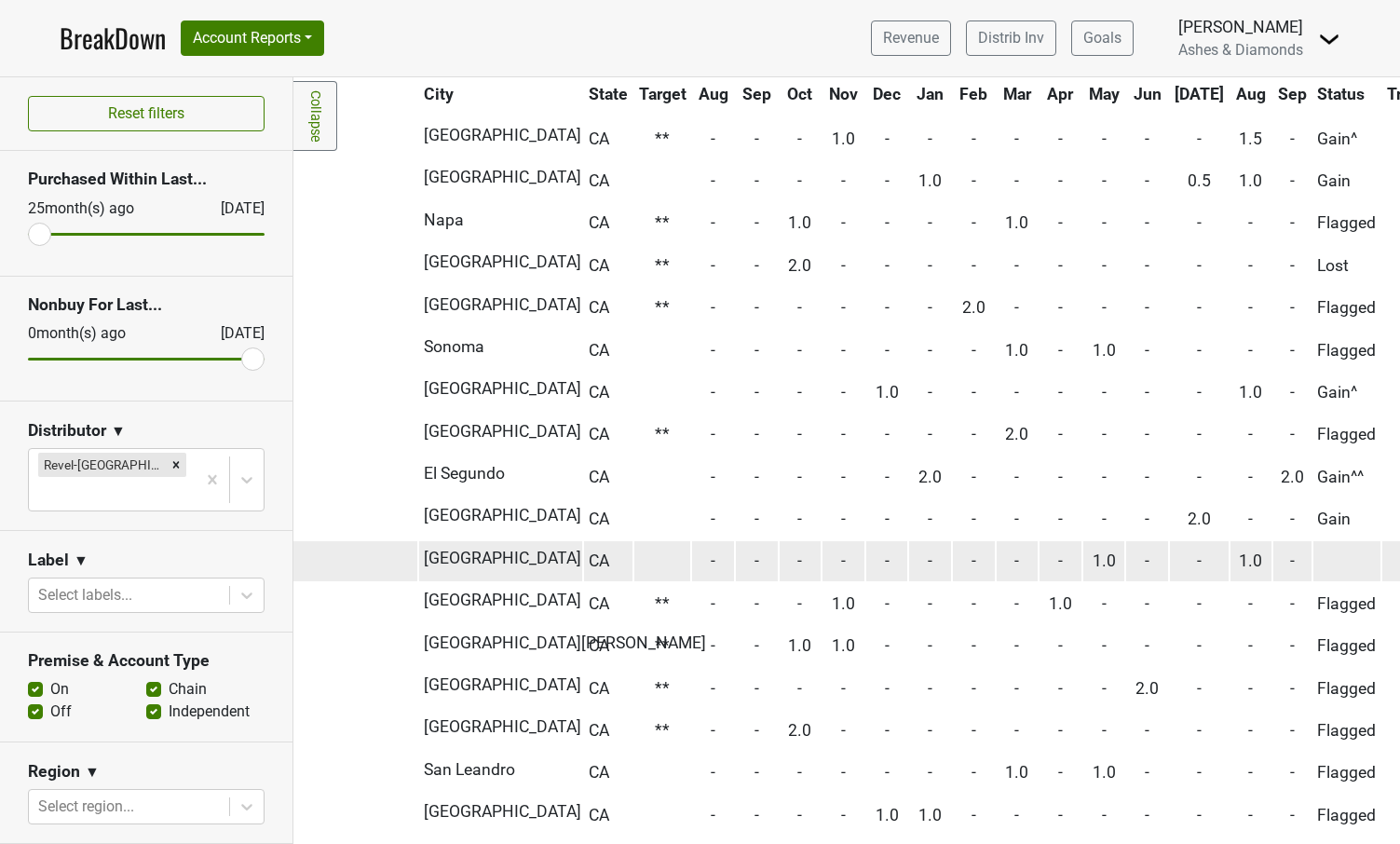
scroll to position [2373, 436]
